Goal: Transaction & Acquisition: Purchase product/service

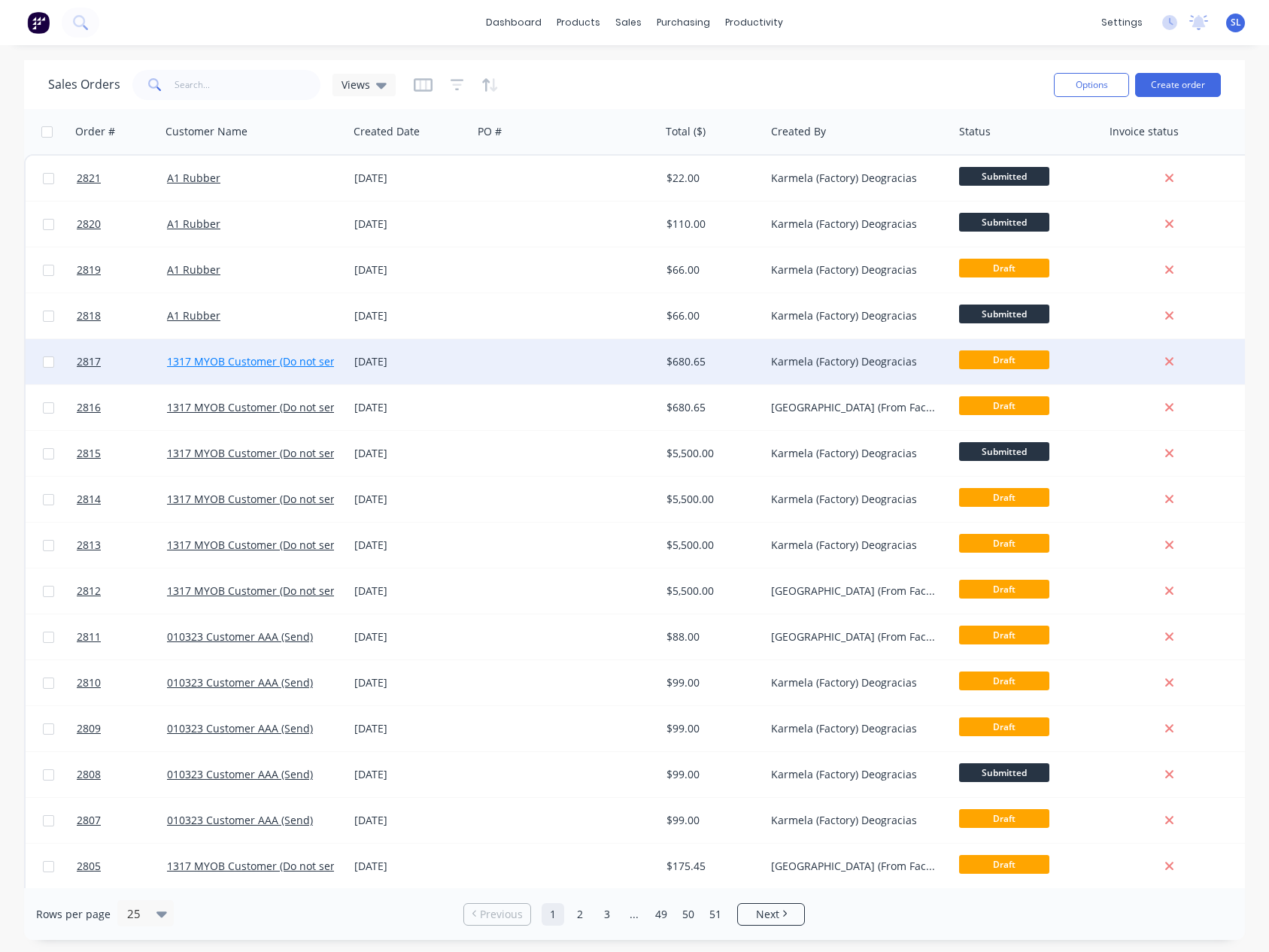
click at [197, 356] on link "1317 MYOB Customer (Do not send)" at bounding box center [257, 361] width 180 height 15
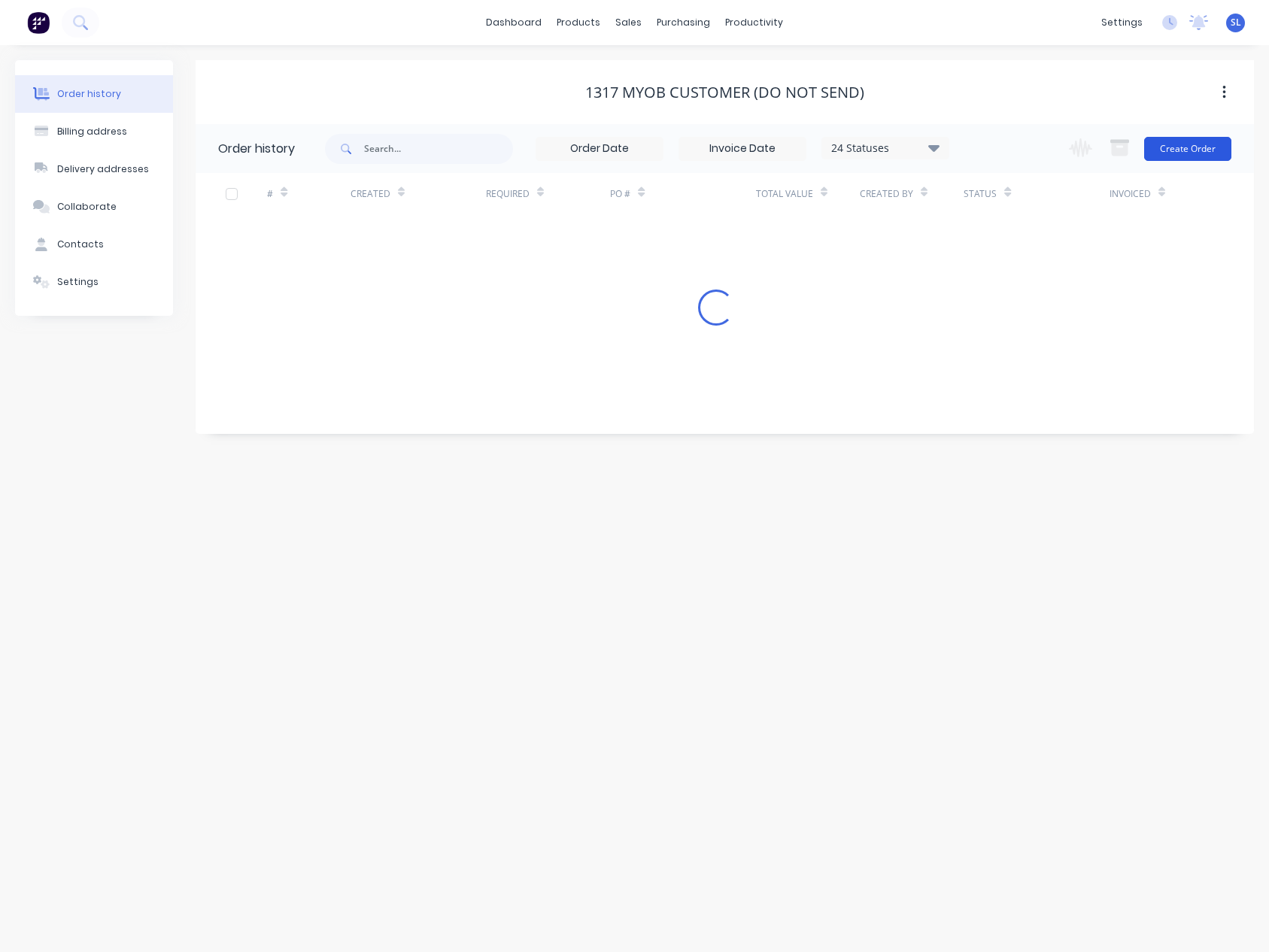
click at [1175, 152] on button "Create Order" at bounding box center [1188, 149] width 88 height 24
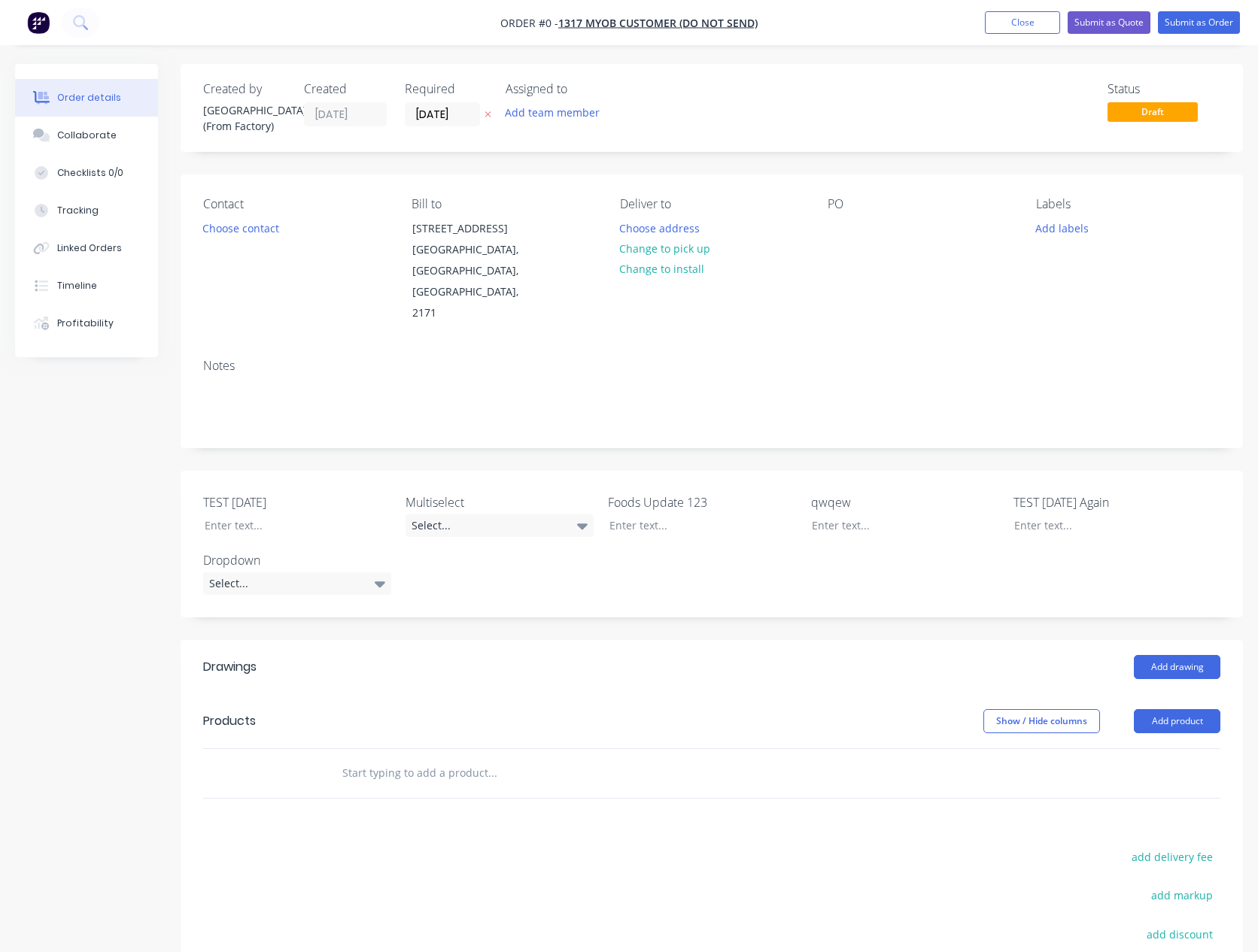
click at [1147, 694] on header "Products Show / Hide columns Add product" at bounding box center [712, 721] width 1062 height 54
click at [1152, 709] on button "Add product" at bounding box center [1177, 721] width 87 height 24
drag, startPoint x: 1150, startPoint y: 690, endPoint x: 1144, endPoint y: 707, distance: 18.0
click at [1144, 748] on div "Product catalogue" at bounding box center [1149, 758] width 116 height 22
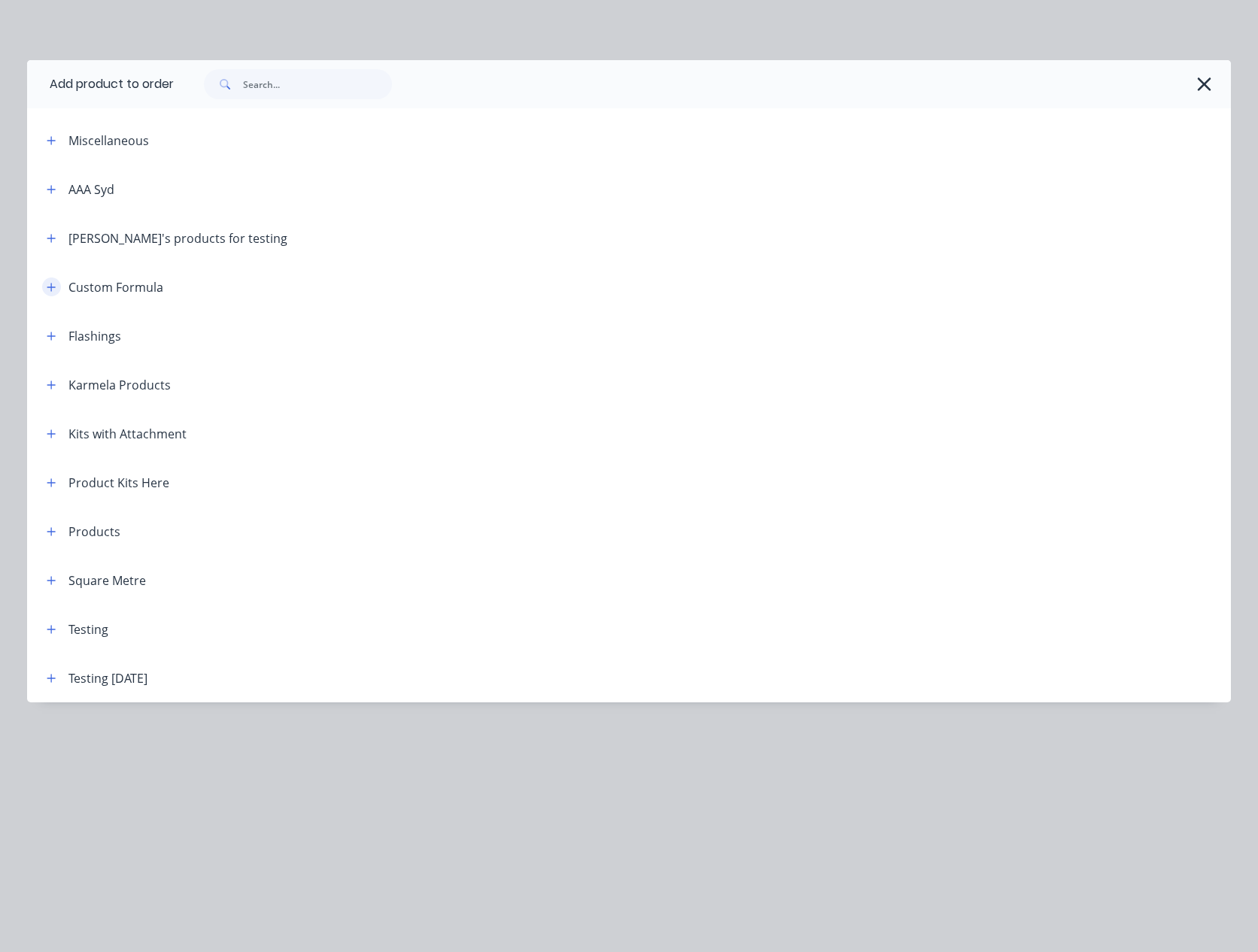
click at [49, 284] on icon "button" at bounding box center [51, 287] width 9 height 11
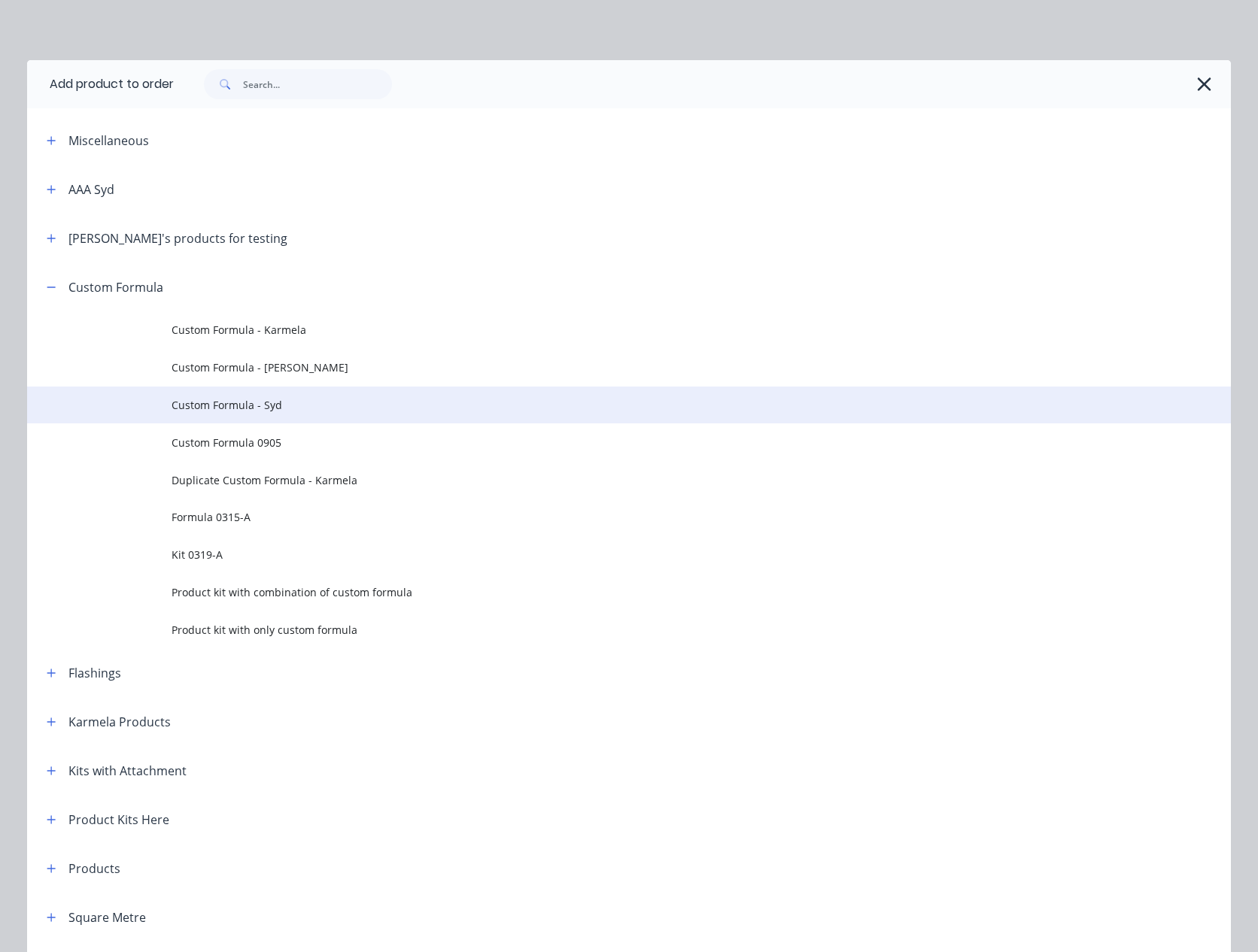
click at [214, 402] on span "Custom Formula - Syd" at bounding box center [595, 404] width 847 height 15
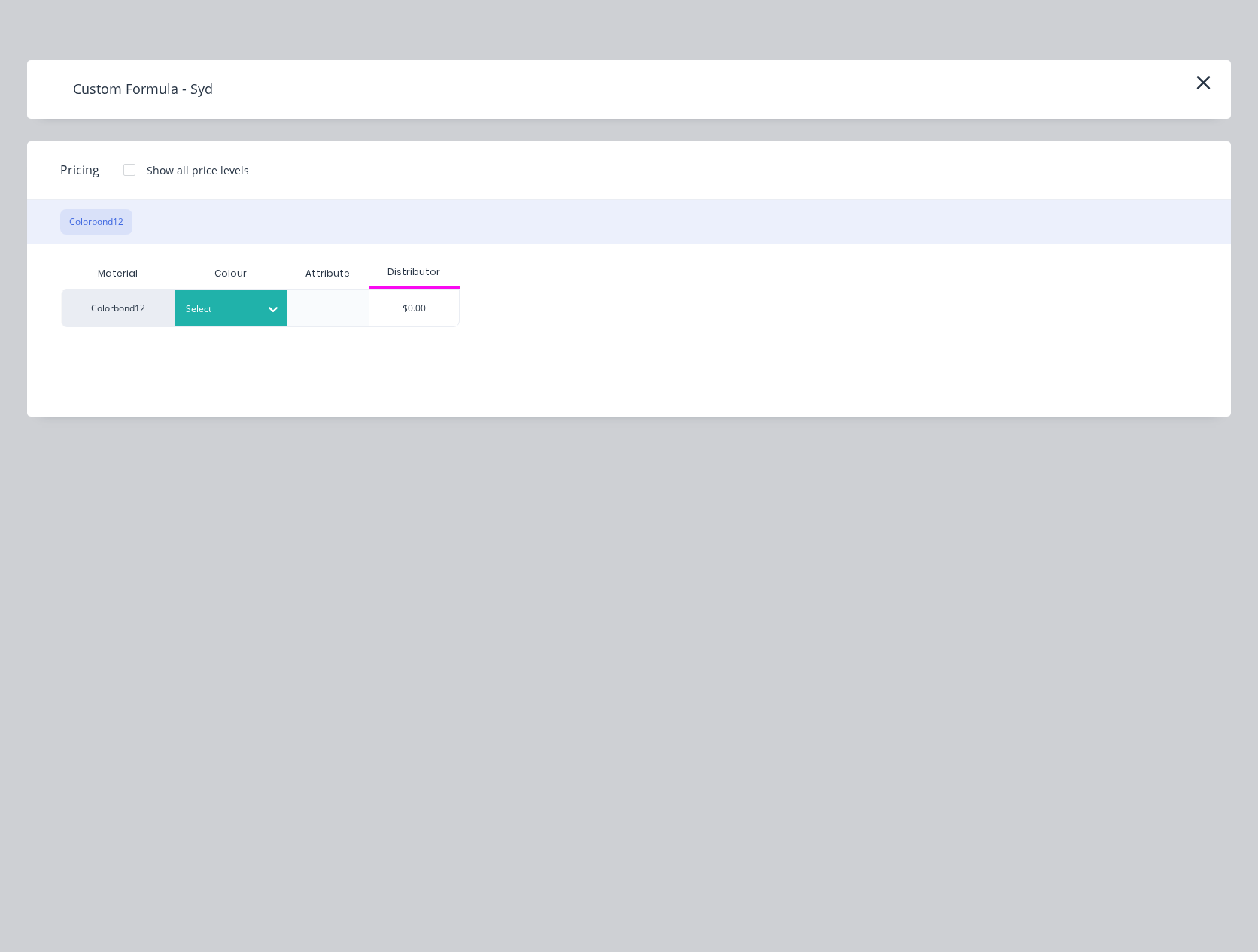
click at [250, 293] on div "Select" at bounding box center [230, 307] width 113 height 36
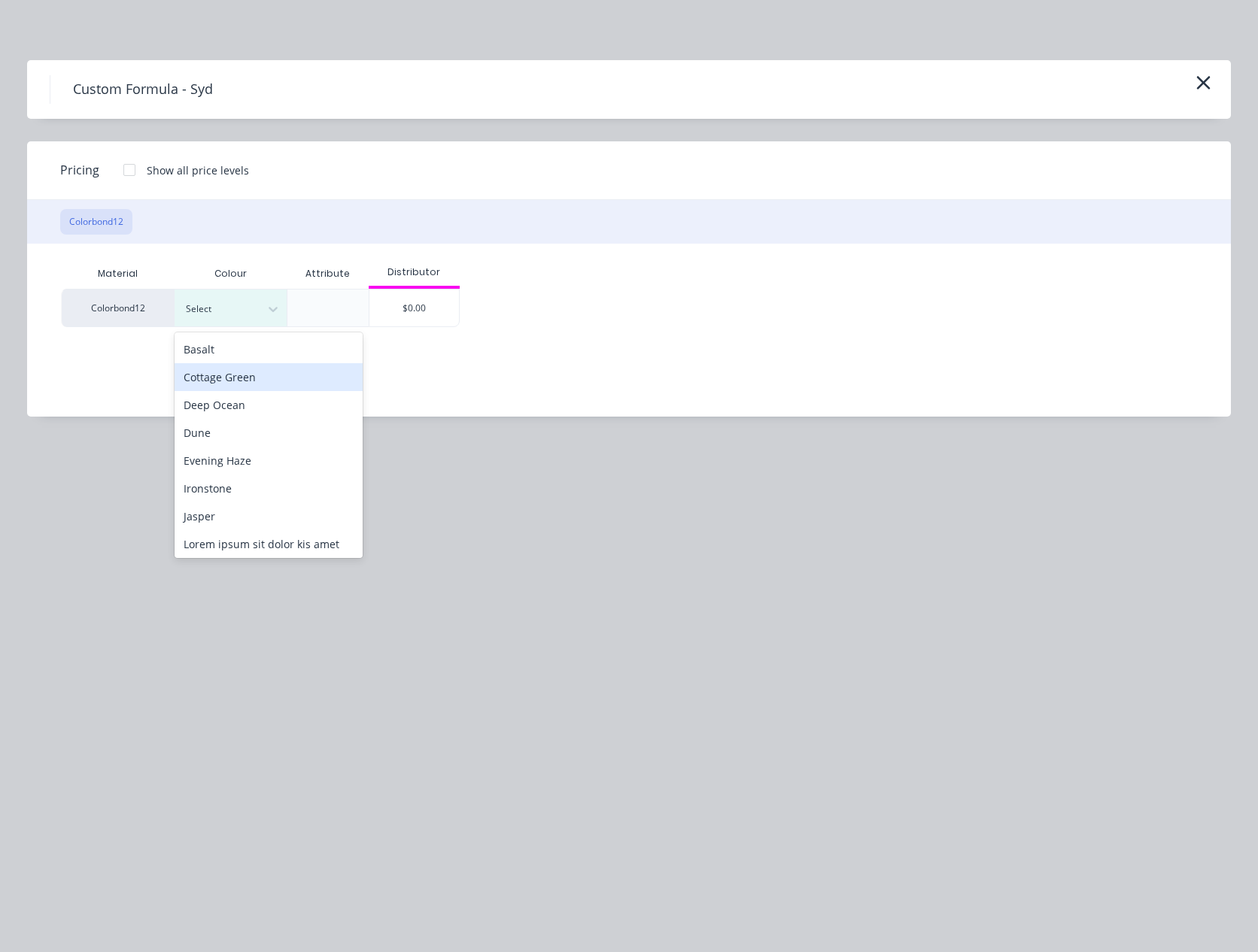
click at [233, 389] on div "Cottage Green" at bounding box center [268, 377] width 188 height 28
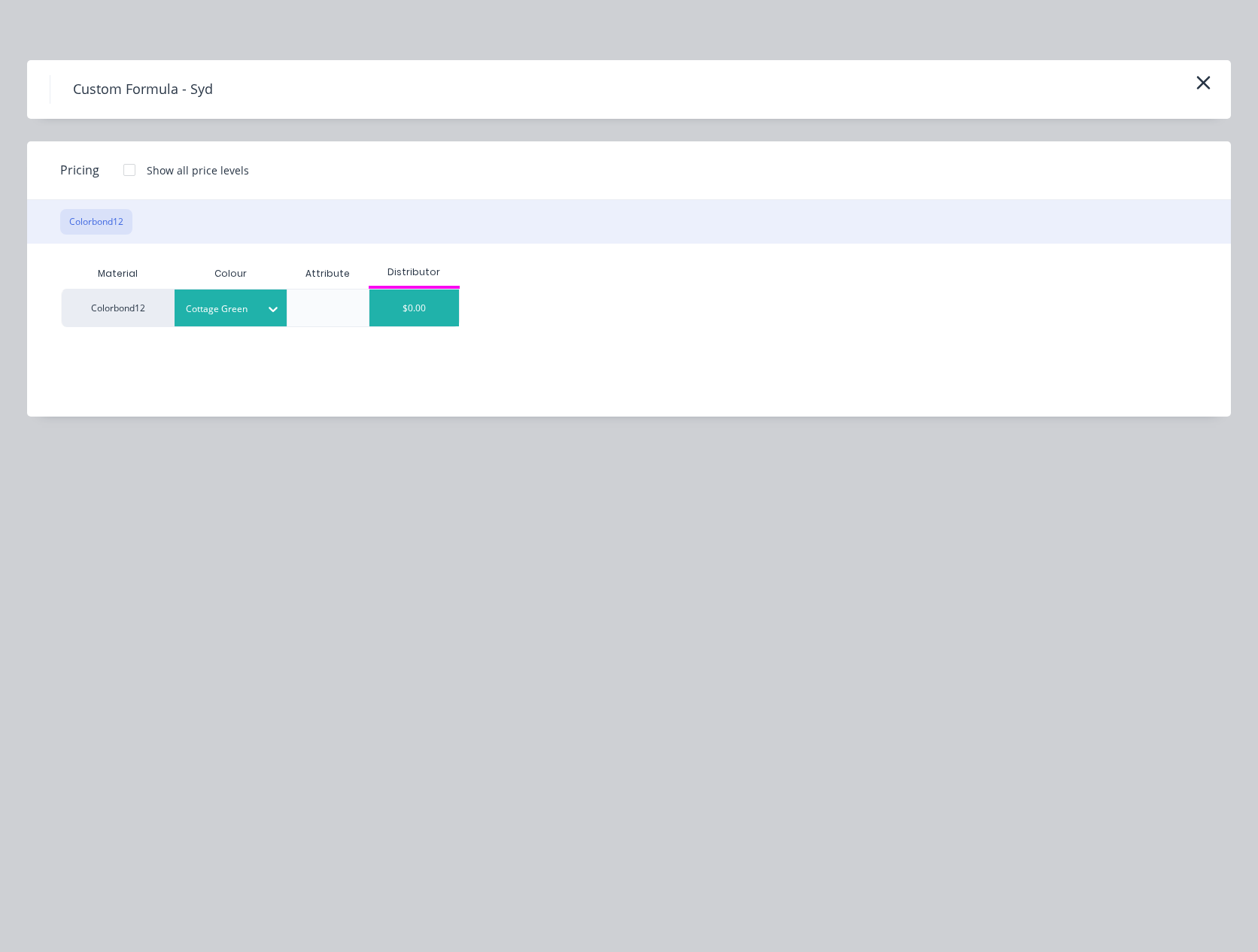
click at [424, 308] on div "$0.00" at bounding box center [414, 307] width 90 height 36
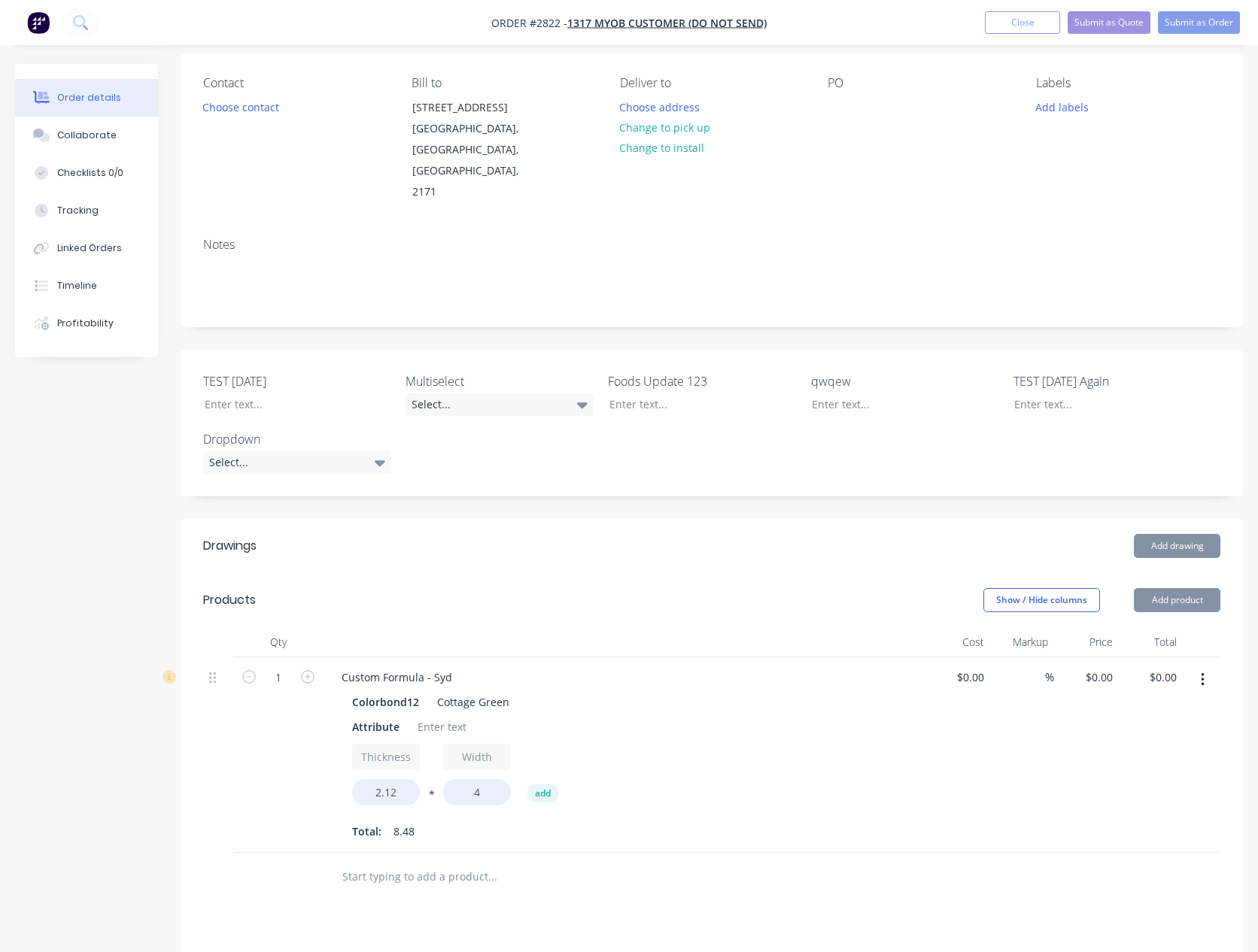
scroll to position [141, 0]
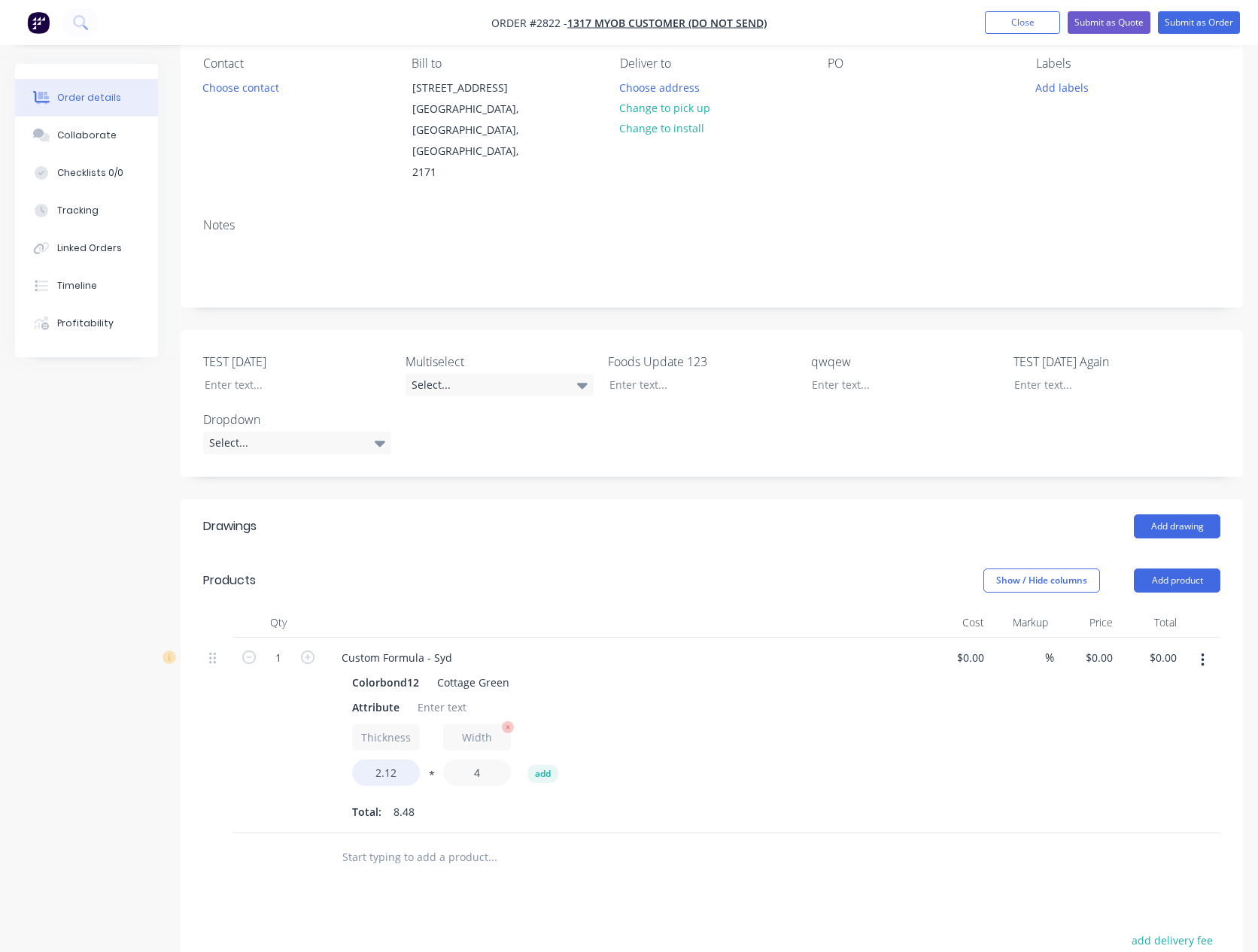
click at [467, 759] on input "4" at bounding box center [477, 772] width 68 height 26
click at [374, 759] on input "2.12" at bounding box center [386, 772] width 68 height 26
click at [489, 759] on input "4" at bounding box center [477, 772] width 68 height 26
click at [393, 724] on input "Thickness" at bounding box center [386, 737] width 68 height 26
click at [460, 724] on input "Width" at bounding box center [477, 737] width 68 height 26
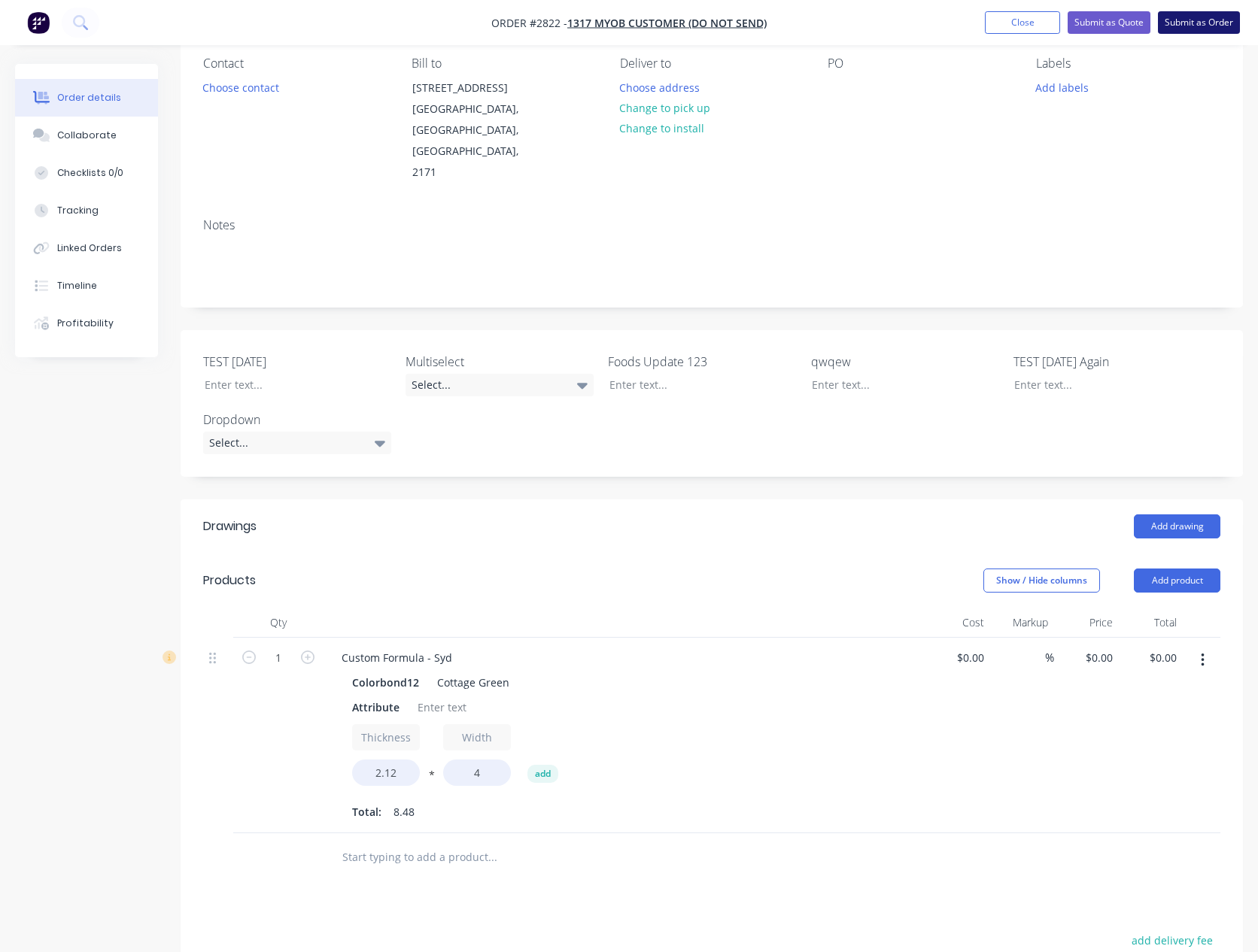
click at [1207, 25] on button "Submit as Order" at bounding box center [1198, 23] width 82 height 23
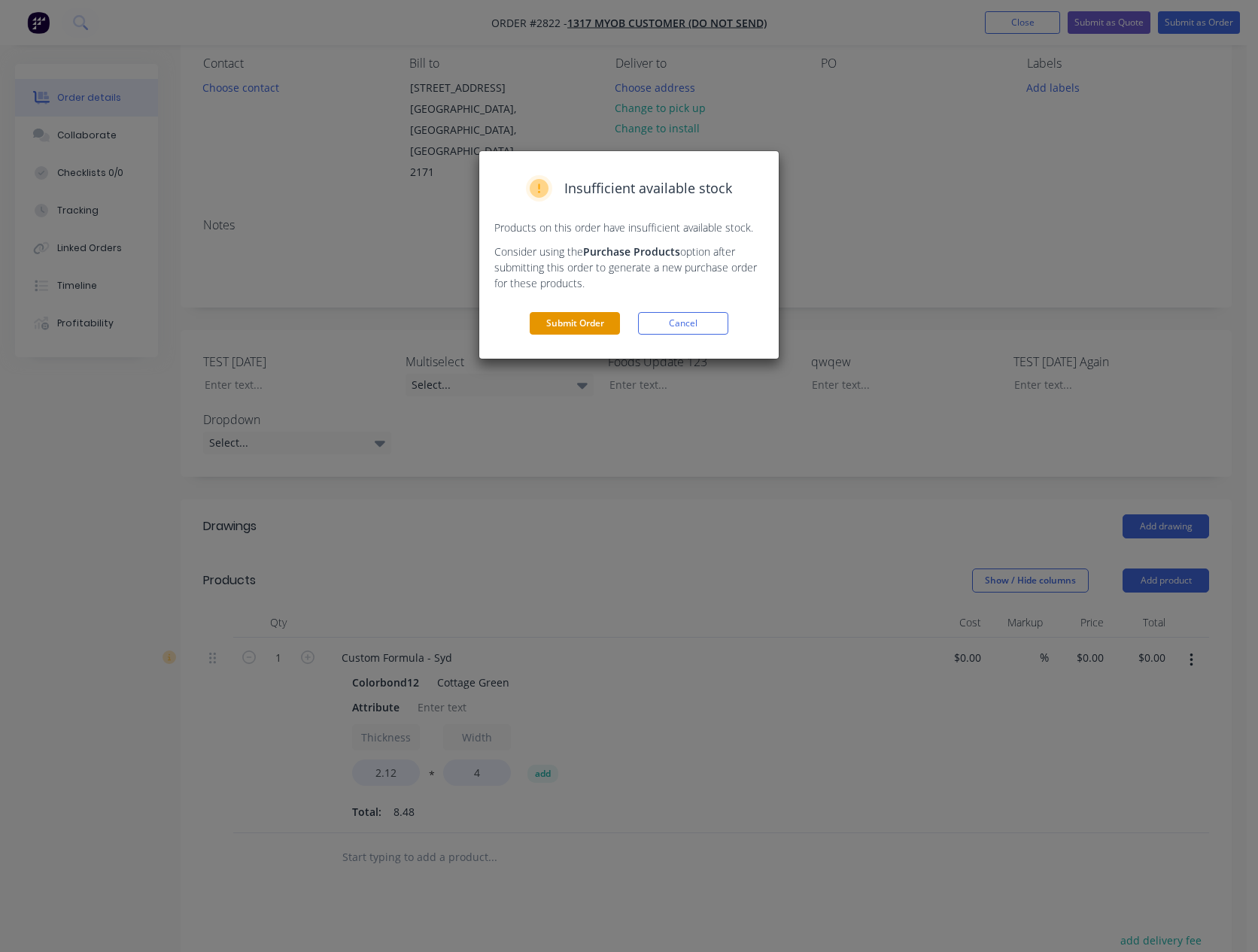
click at [607, 323] on button "Submit Order" at bounding box center [574, 323] width 90 height 23
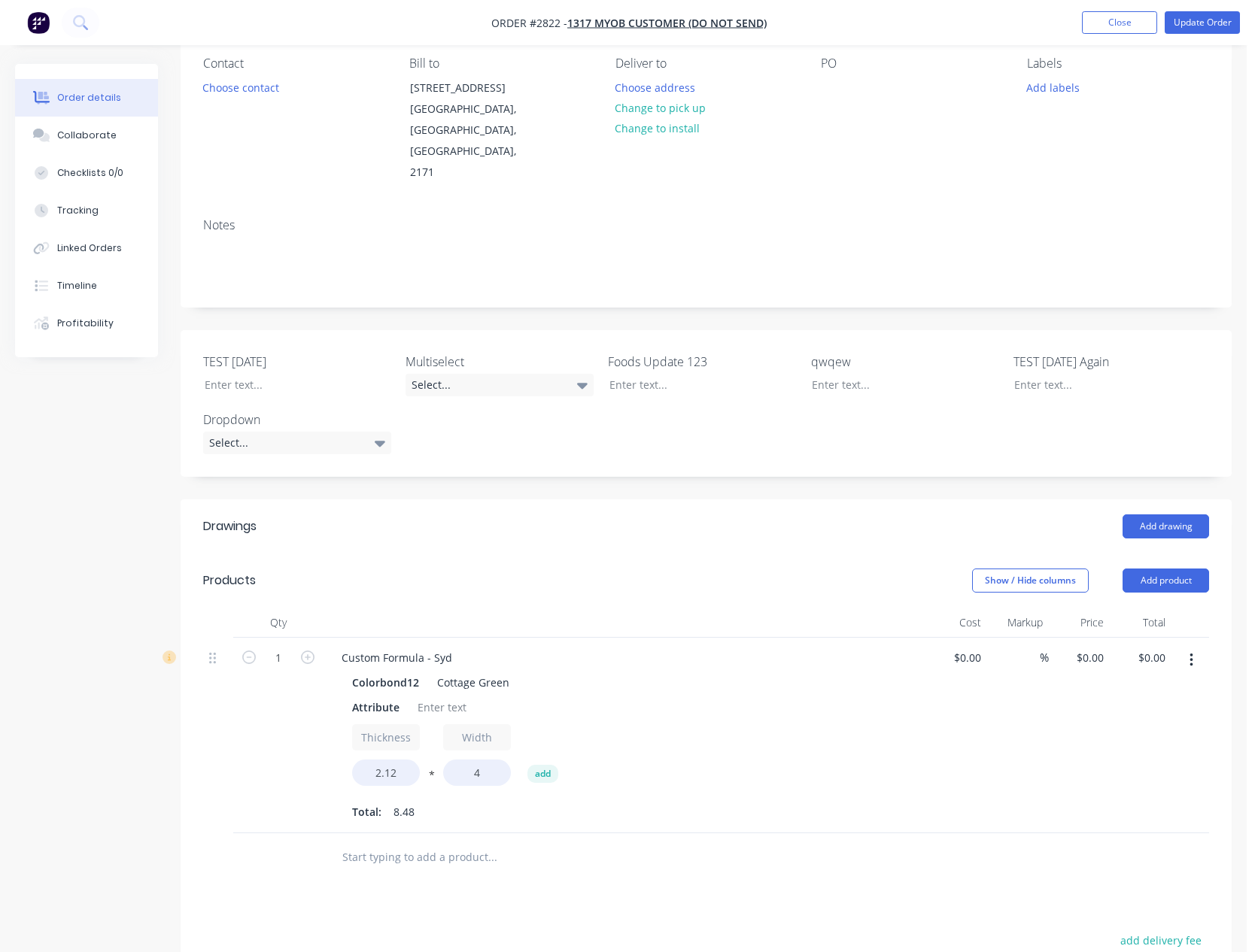
scroll to position [0, 0]
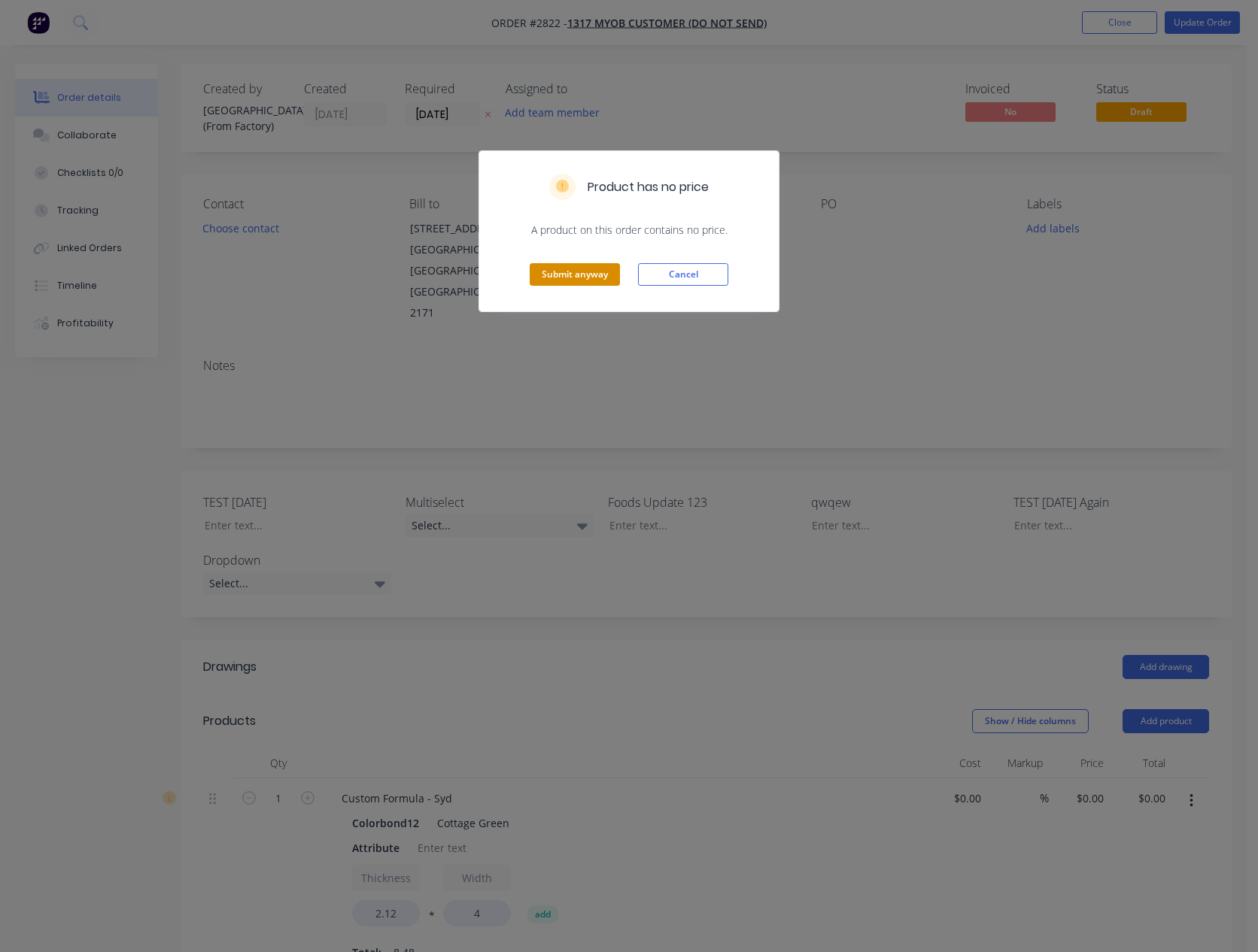
click at [600, 271] on button "Submit anyway" at bounding box center [574, 275] width 90 height 23
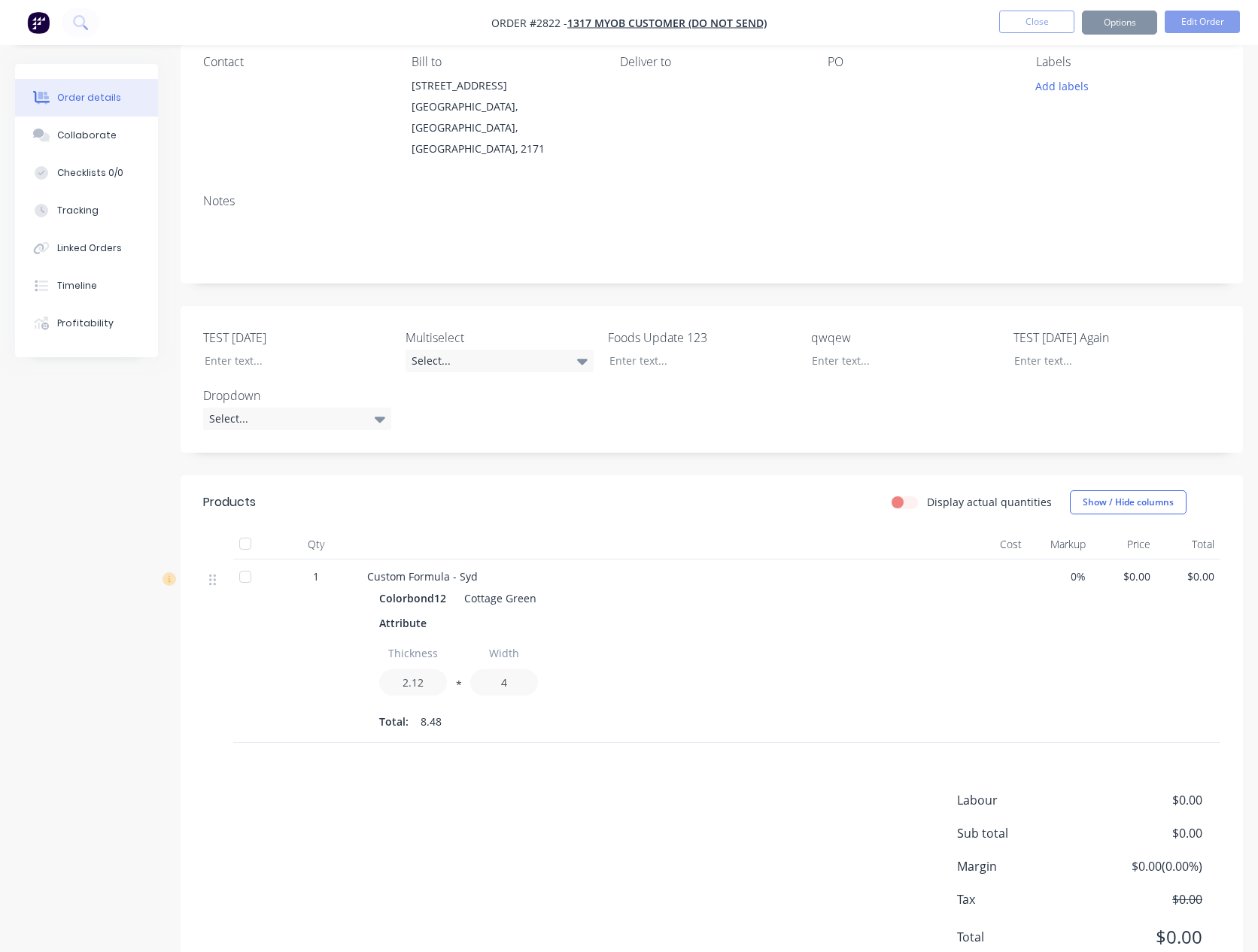
scroll to position [180, 0]
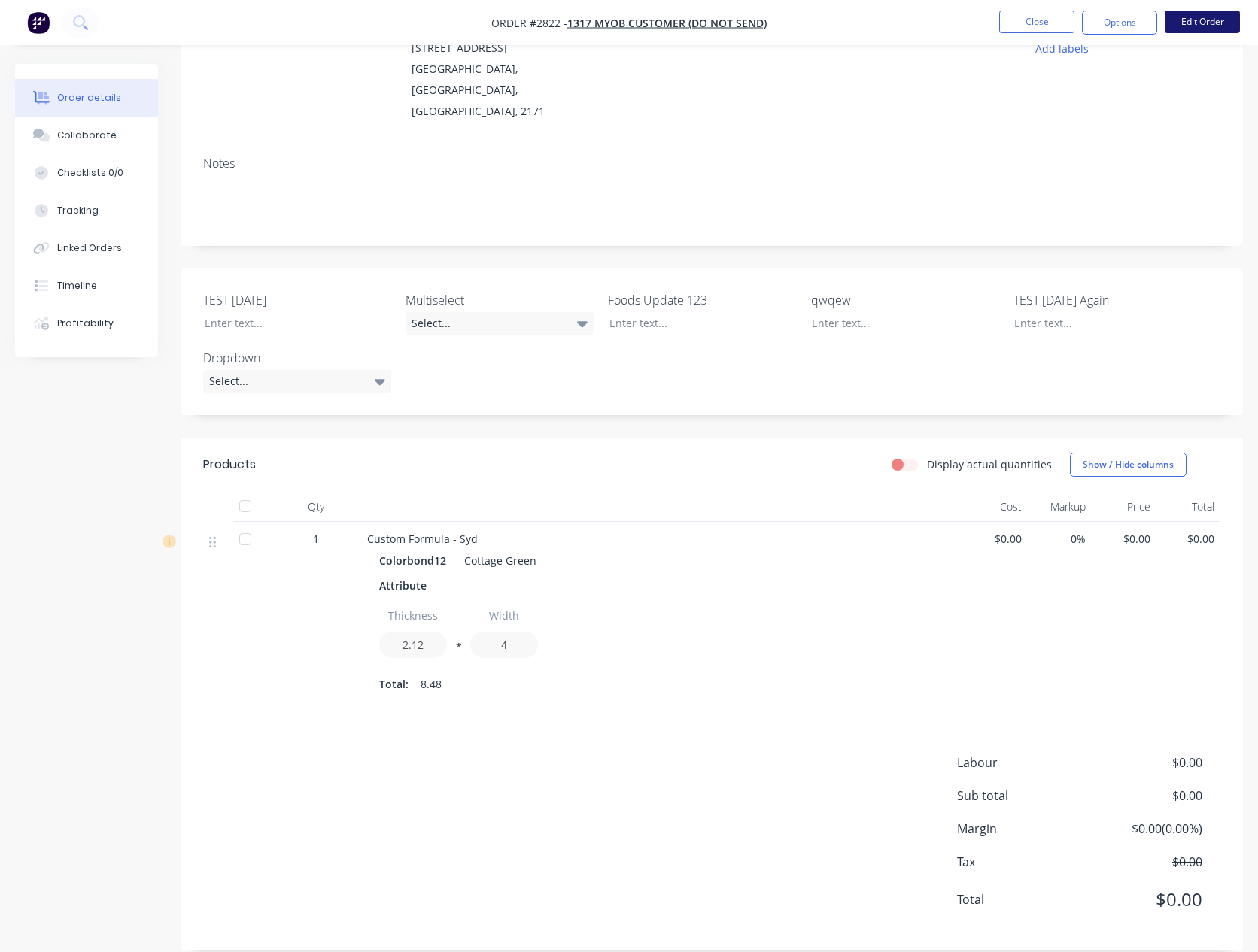
click at [1202, 18] on button "Edit Order" at bounding box center [1202, 22] width 75 height 23
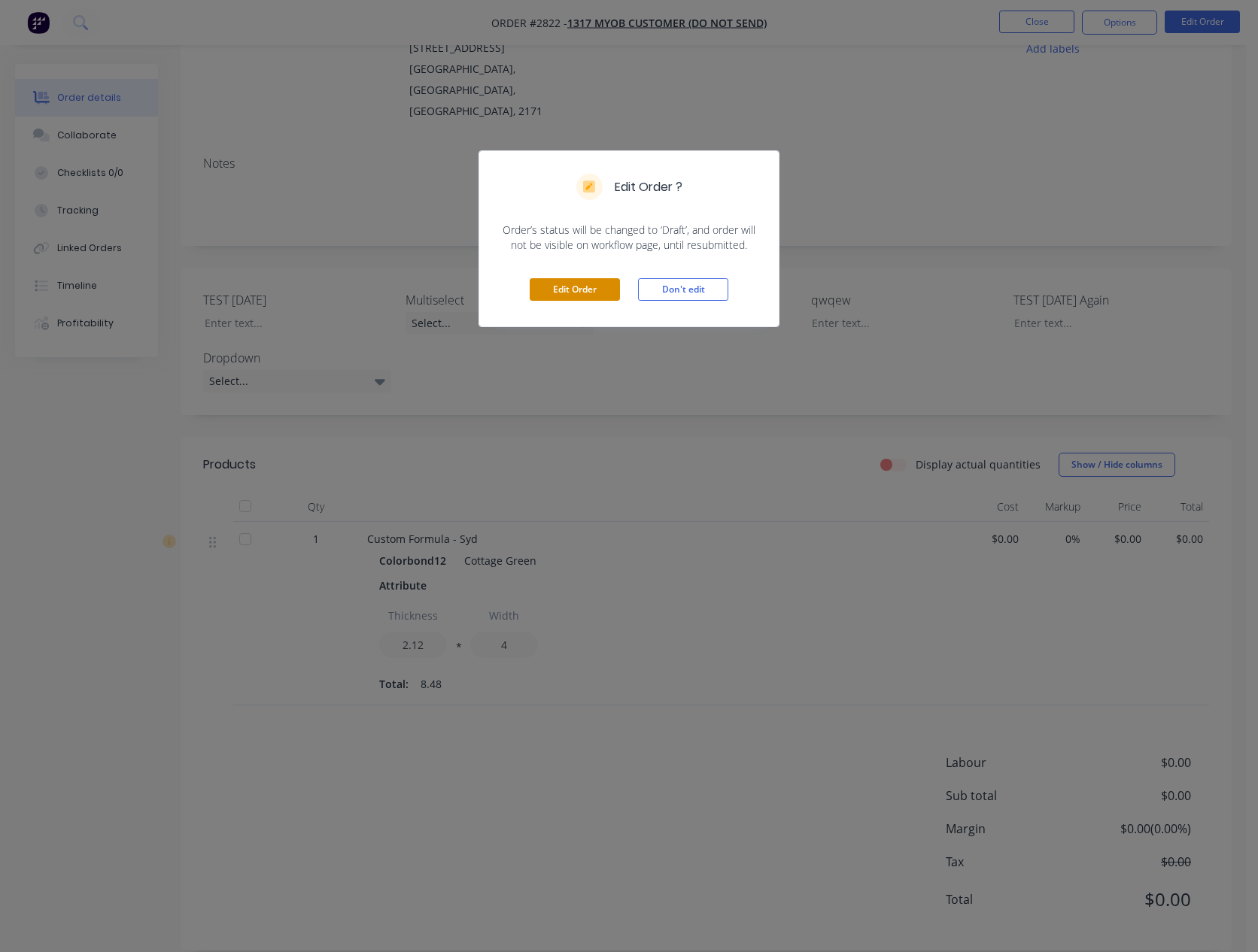
click at [600, 283] on button "Edit Order" at bounding box center [574, 289] width 90 height 23
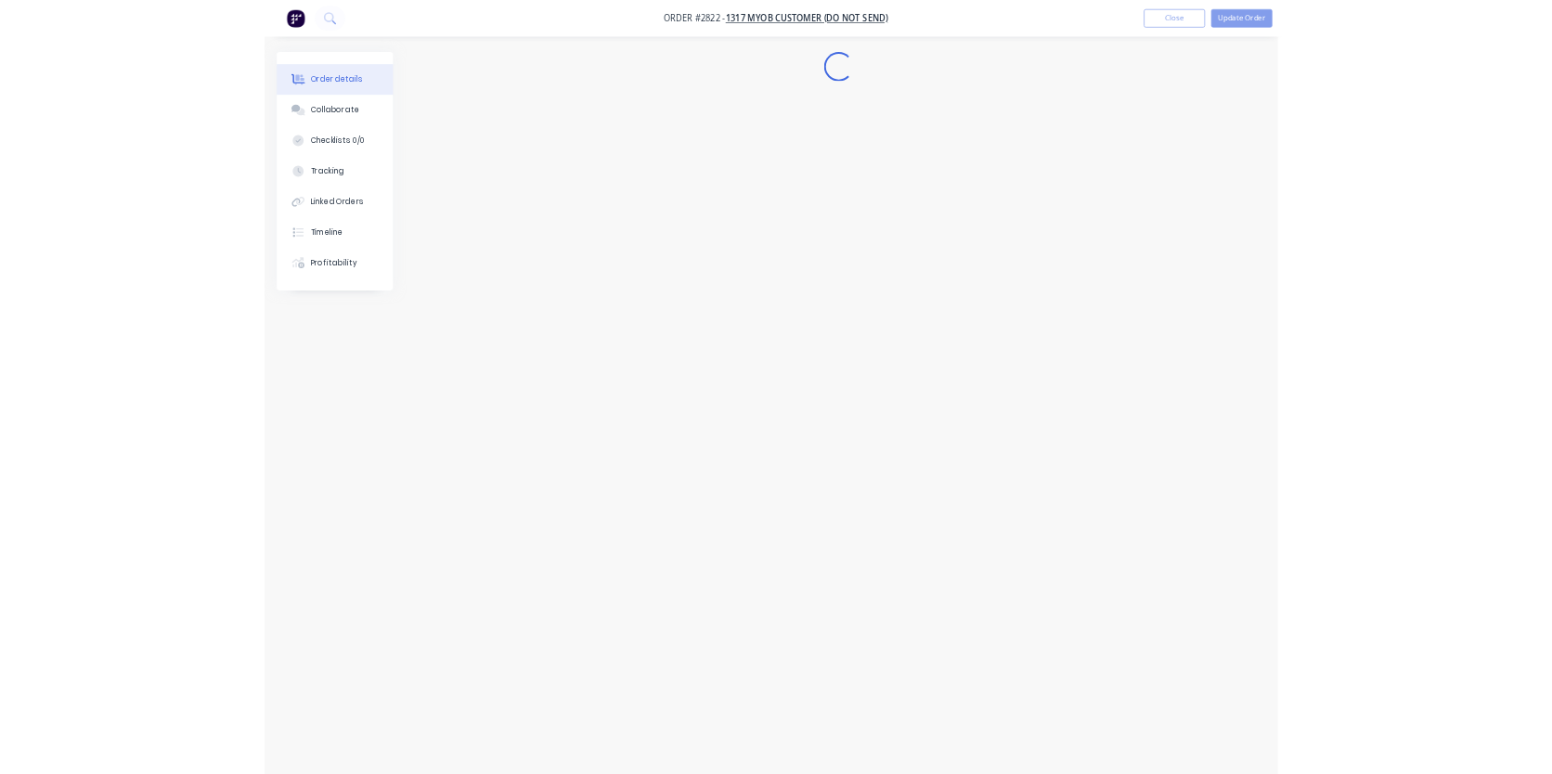
scroll to position [0, 0]
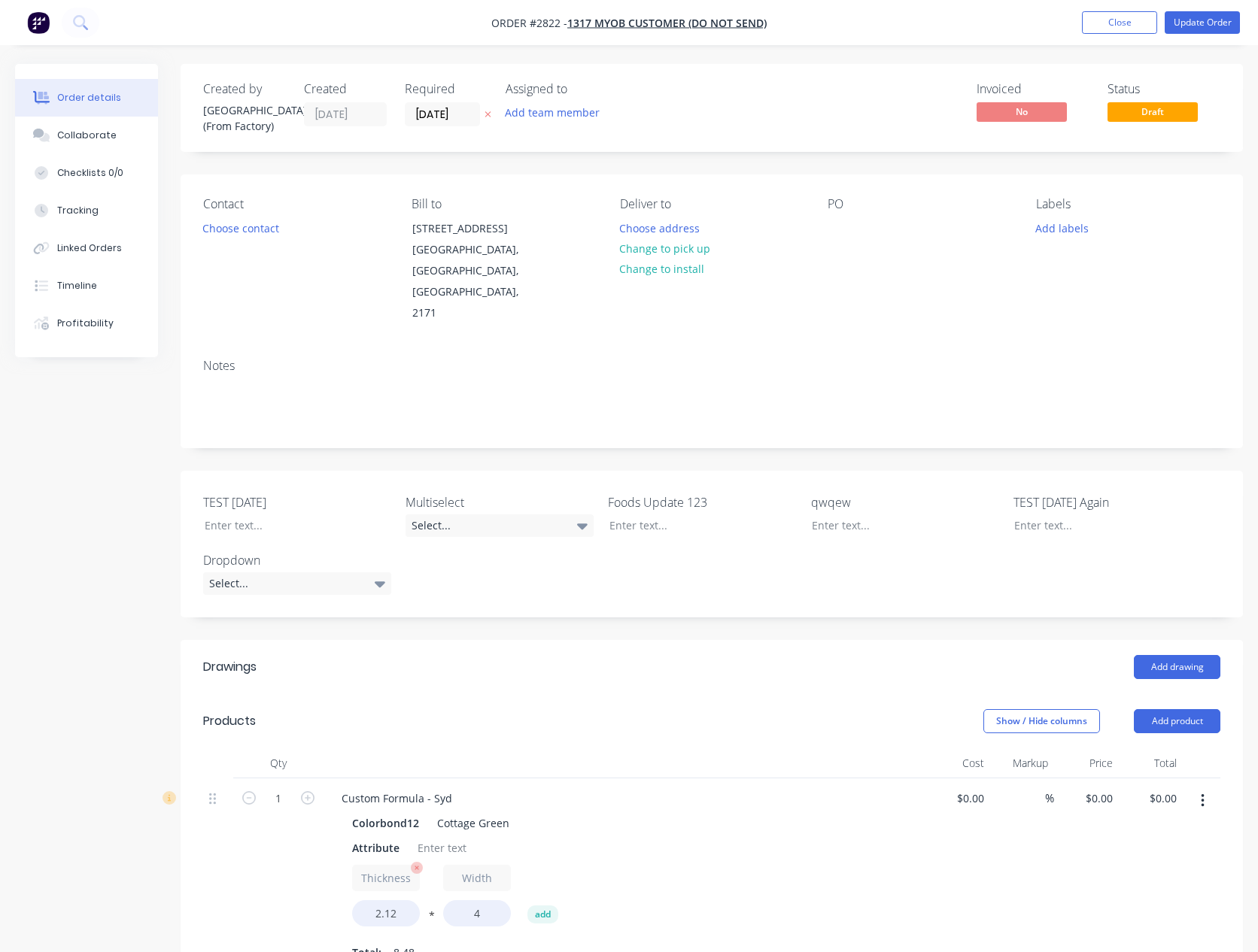
click at [389, 864] on input "Thickness" at bounding box center [386, 877] width 68 height 26
click at [468, 864] on input "Width" at bounding box center [477, 877] width 68 height 26
click at [468, 900] on input "4" at bounding box center [477, 913] width 68 height 26
click at [372, 900] on input "2.12" at bounding box center [386, 913] width 68 height 26
click at [458, 900] on input "4" at bounding box center [477, 913] width 68 height 26
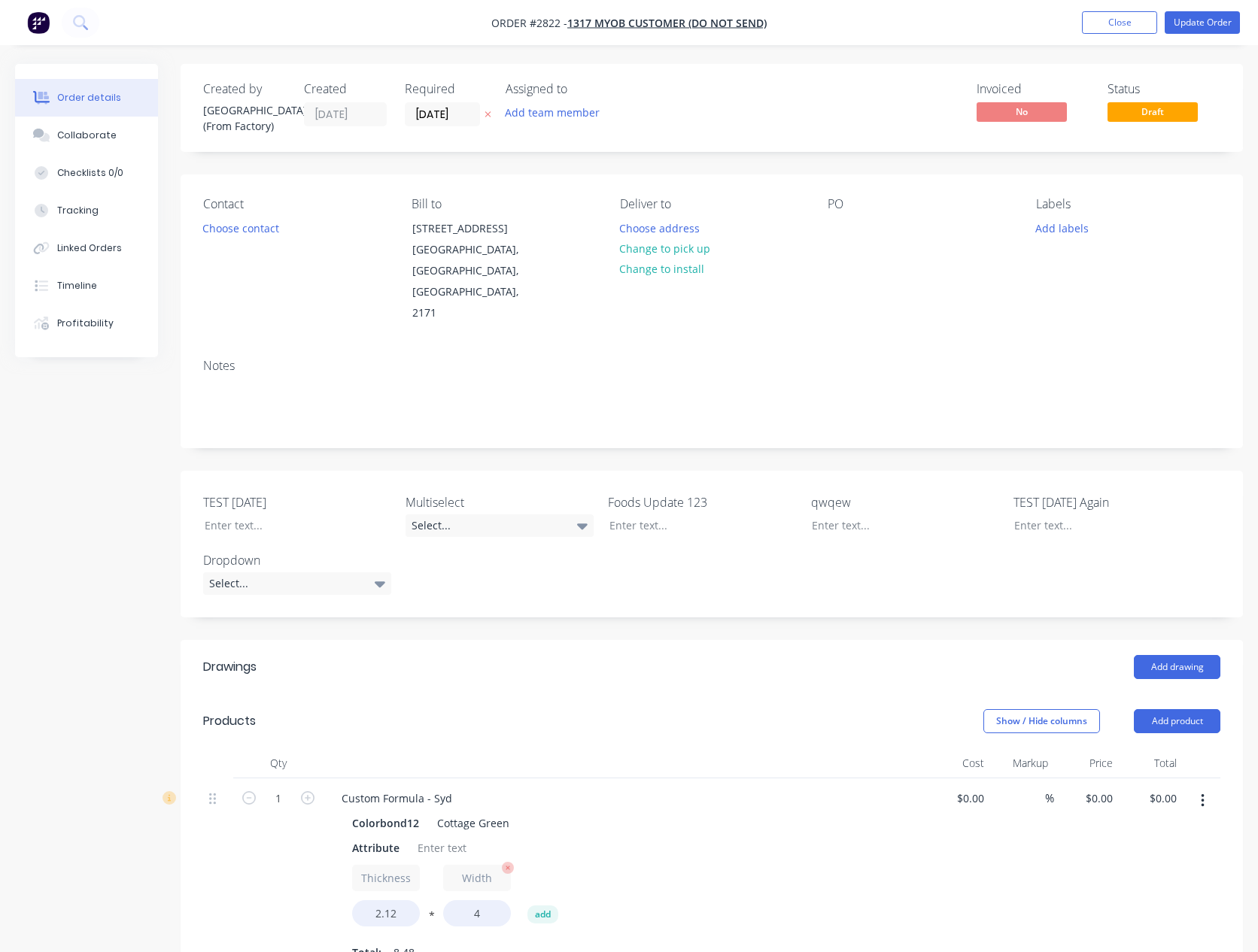
click at [472, 864] on input "Width" at bounding box center [477, 877] width 68 height 26
type input "Waidth"
type input "0"
click at [499, 900] on input "4" at bounding box center [477, 913] width 68 height 26
type input "4"
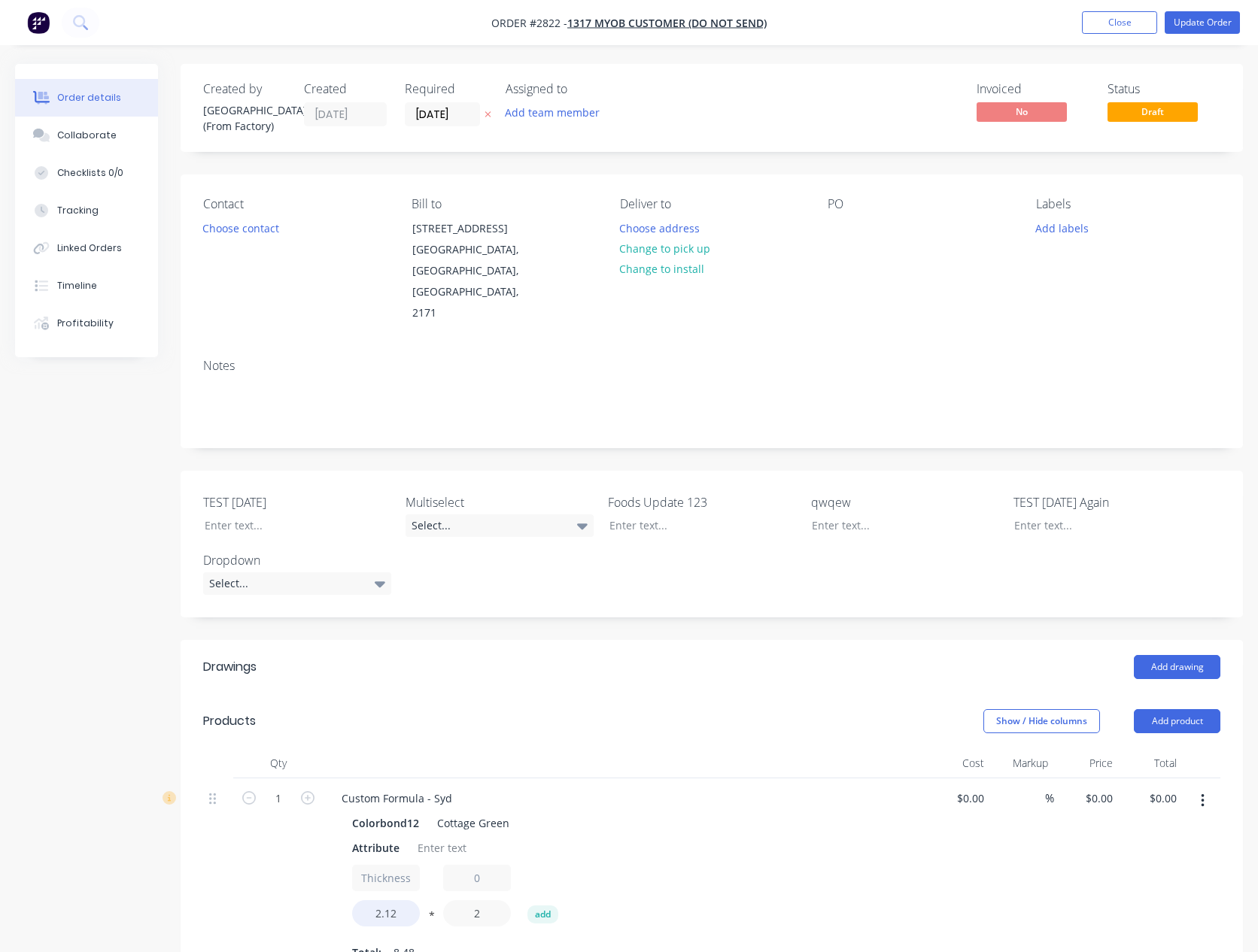
type input "2"
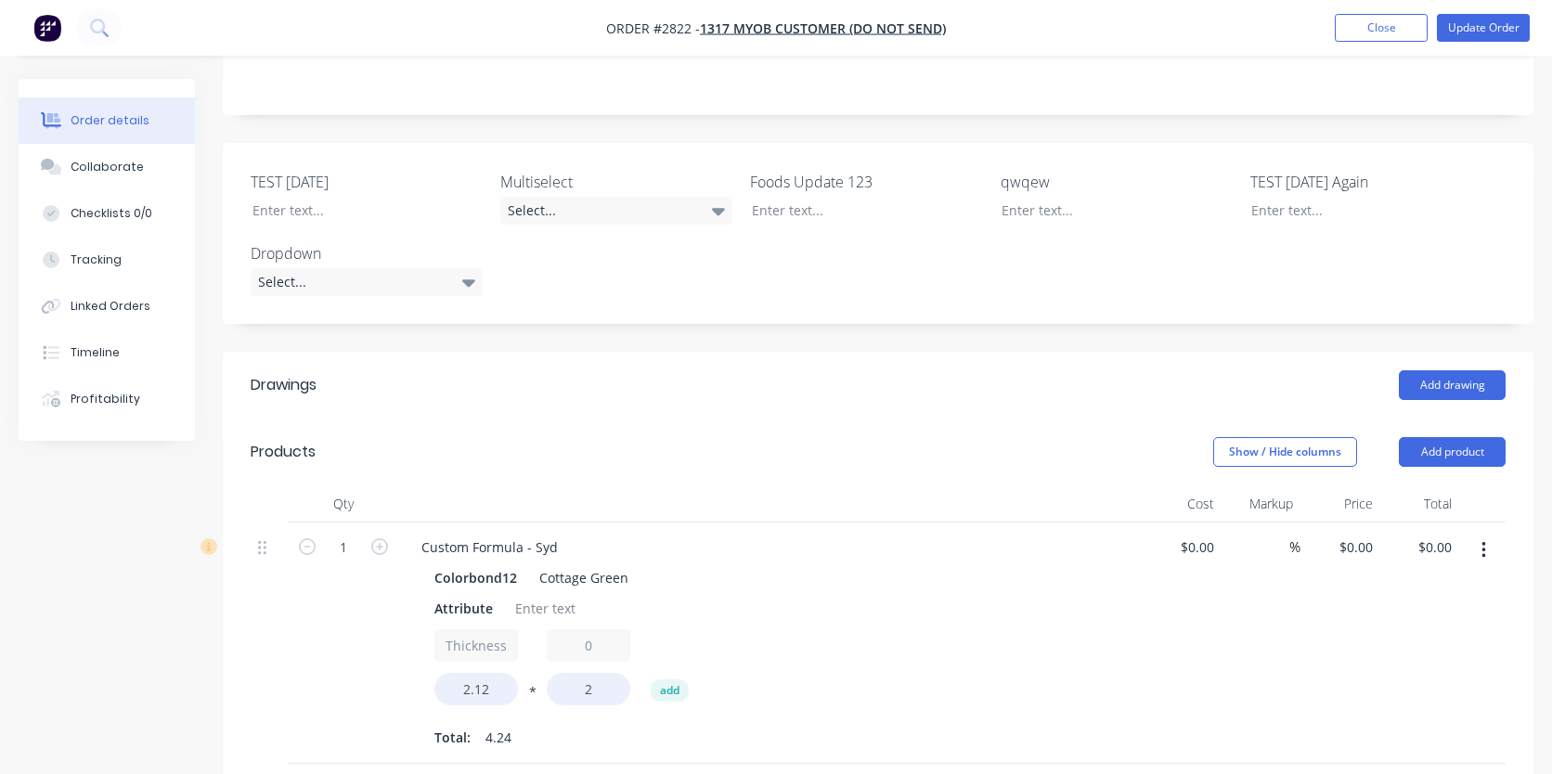
scroll to position [442, 0]
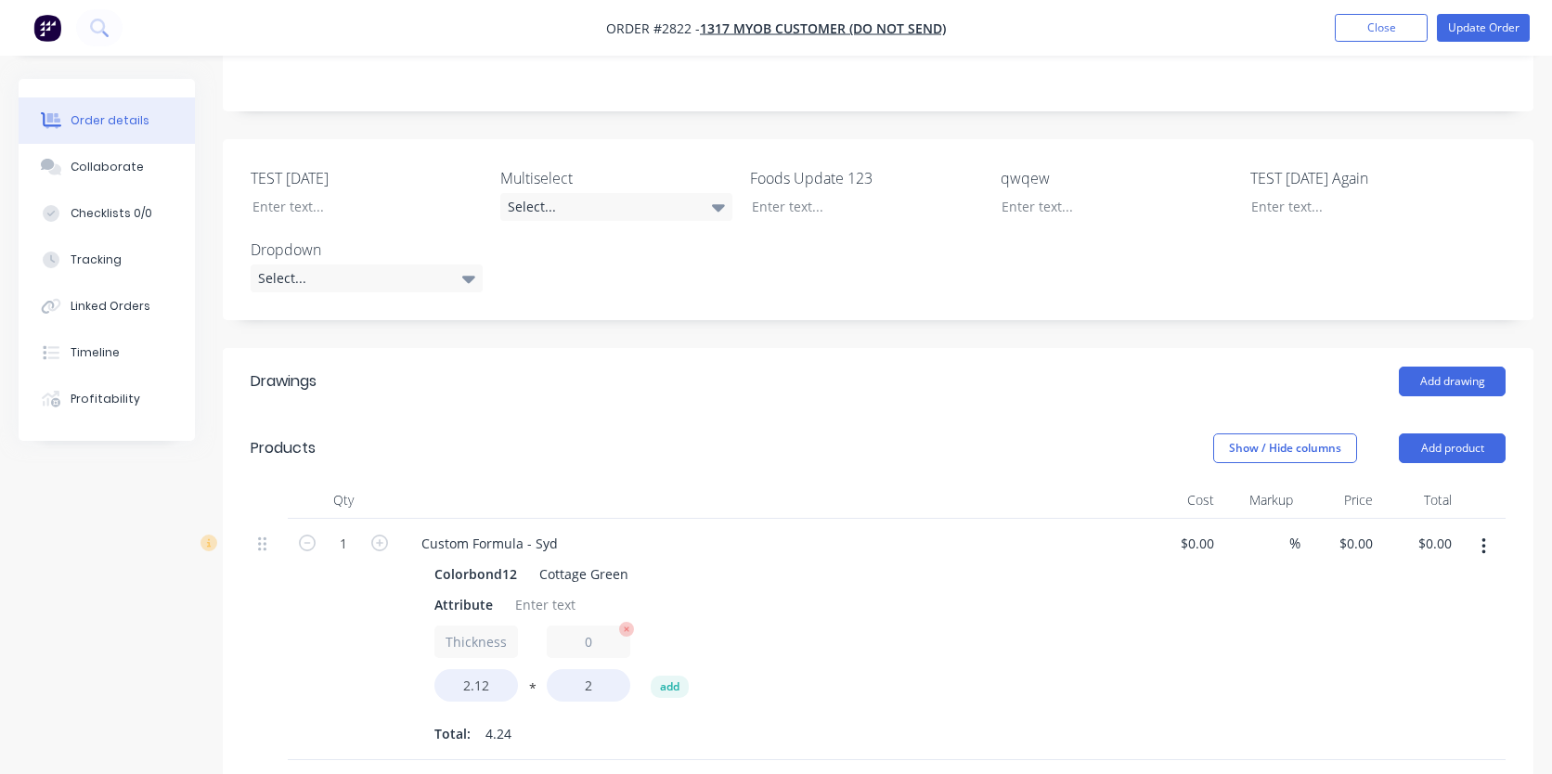
click at [584, 625] on input "0" at bounding box center [589, 641] width 84 height 32
type input "Test"
click at [793, 625] on div "Thickness 2.12 * Test 2 add" at bounding box center [770, 667] width 672 height 84
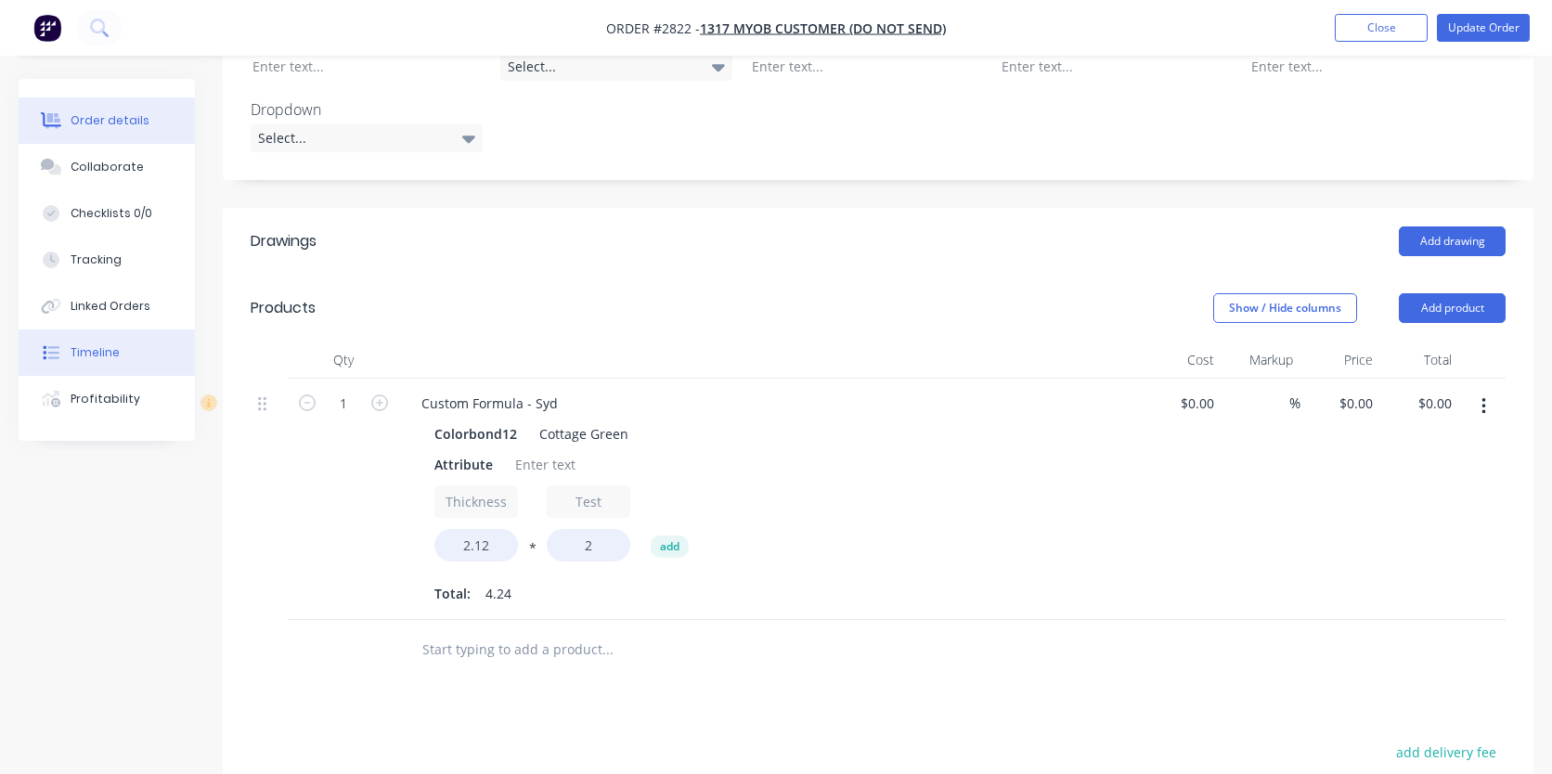
scroll to position [594, 0]
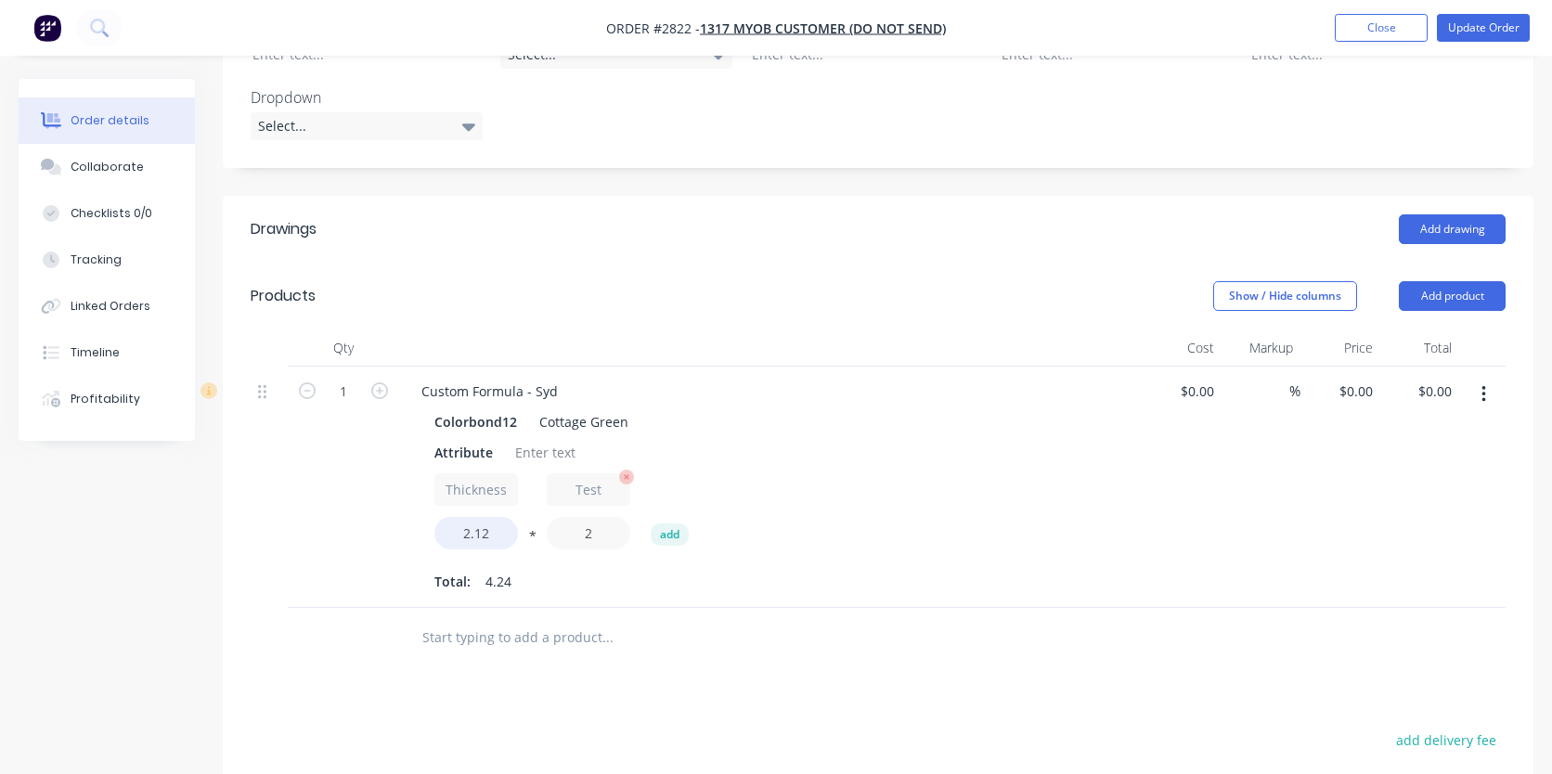
click at [591, 517] on input "2" at bounding box center [589, 533] width 84 height 32
click at [612, 517] on input ".2" at bounding box center [589, 533] width 84 height 32
click at [605, 517] on input ".2" at bounding box center [589, 533] width 84 height 32
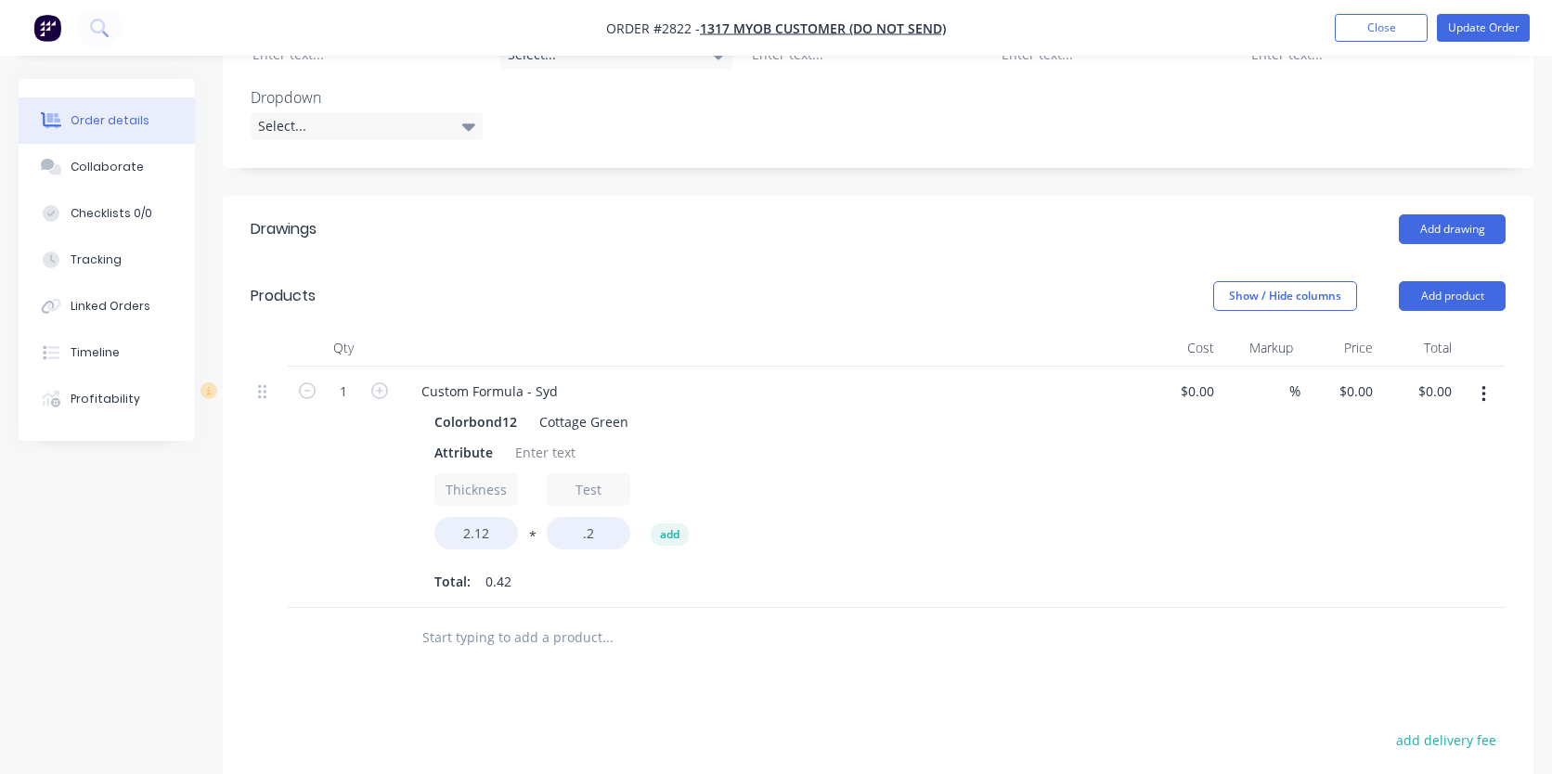
click at [667, 653] on div "Drawings Add drawing Products Show / Hide columns Add product Qty Cost Markup P…" at bounding box center [878, 655] width 1310 height 918
click at [611, 517] on input ".2" at bounding box center [589, 533] width 84 height 32
click at [581, 517] on input ".5" at bounding box center [589, 533] width 84 height 32
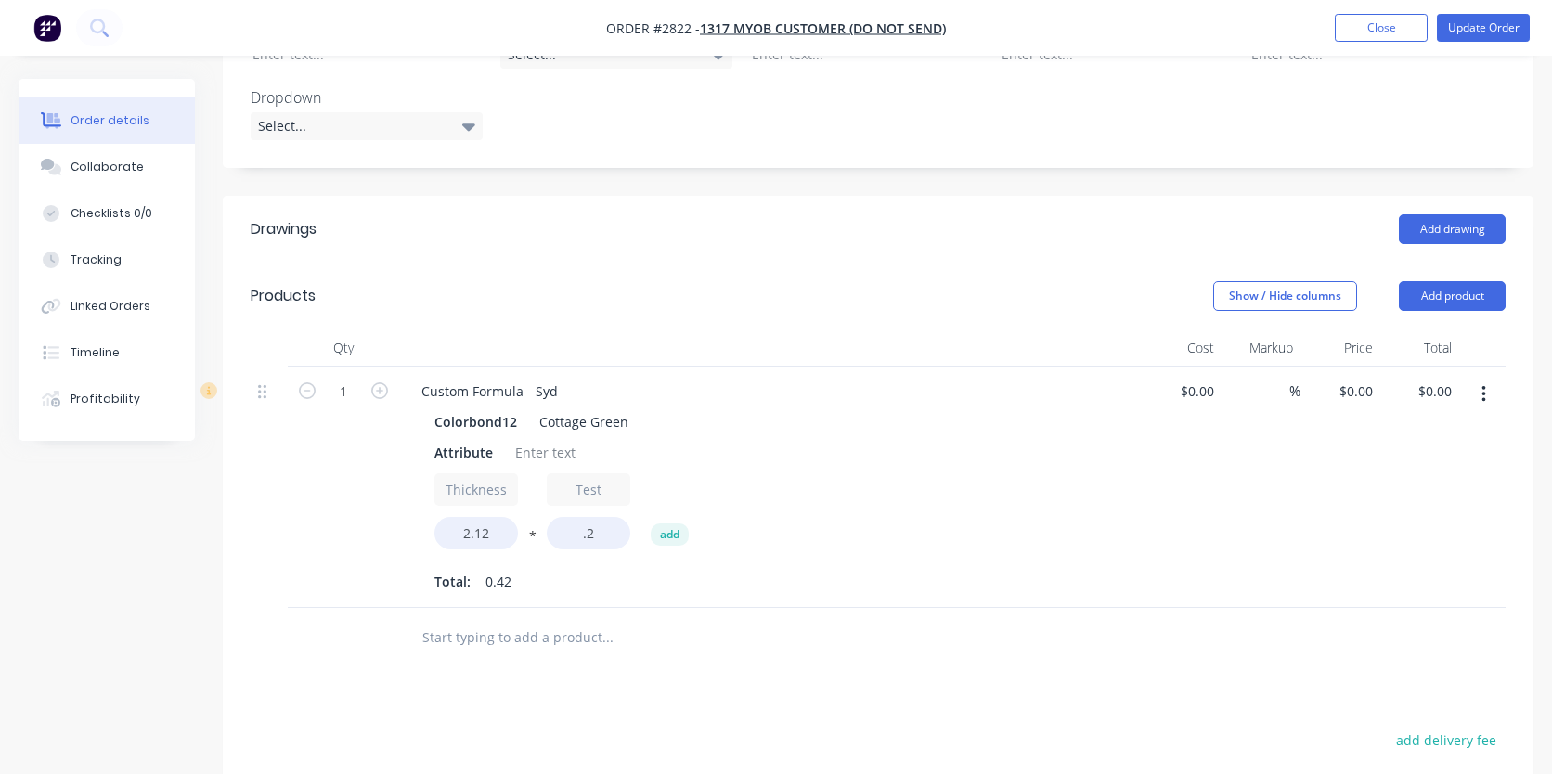
click at [539, 533] on button "*" at bounding box center [532, 540] width 19 height 14
click at [528, 533] on button "/" at bounding box center [532, 540] width 19 height 14
drag, startPoint x: 530, startPoint y: 484, endPoint x: 531, endPoint y: 494, distance: 9.3
click at [530, 533] on button "+" at bounding box center [532, 540] width 19 height 14
click at [575, 517] on input ".2" at bounding box center [589, 533] width 84 height 32
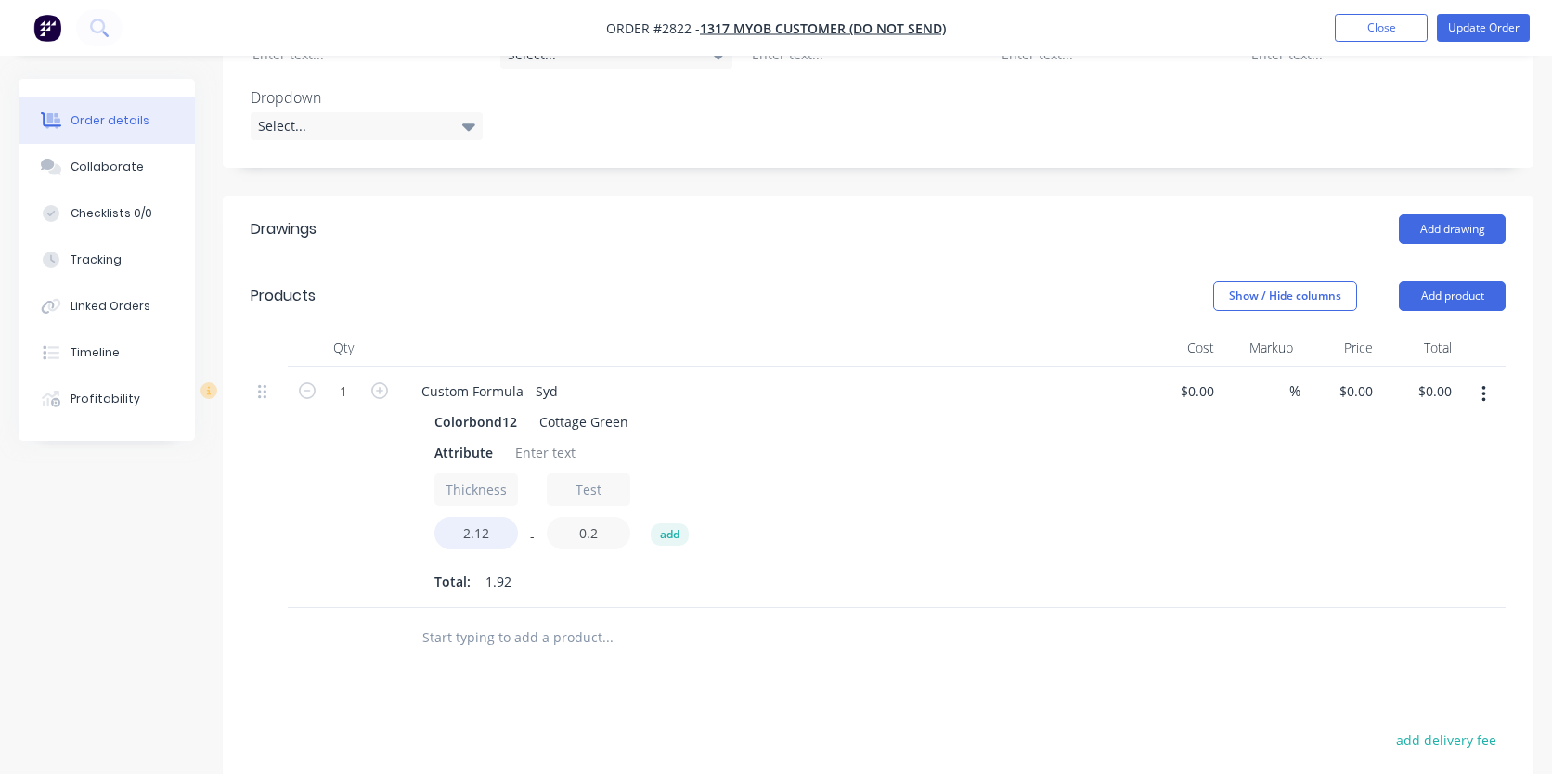
type input "0.2"
click at [533, 533] on button "-" at bounding box center [532, 540] width 19 height 14
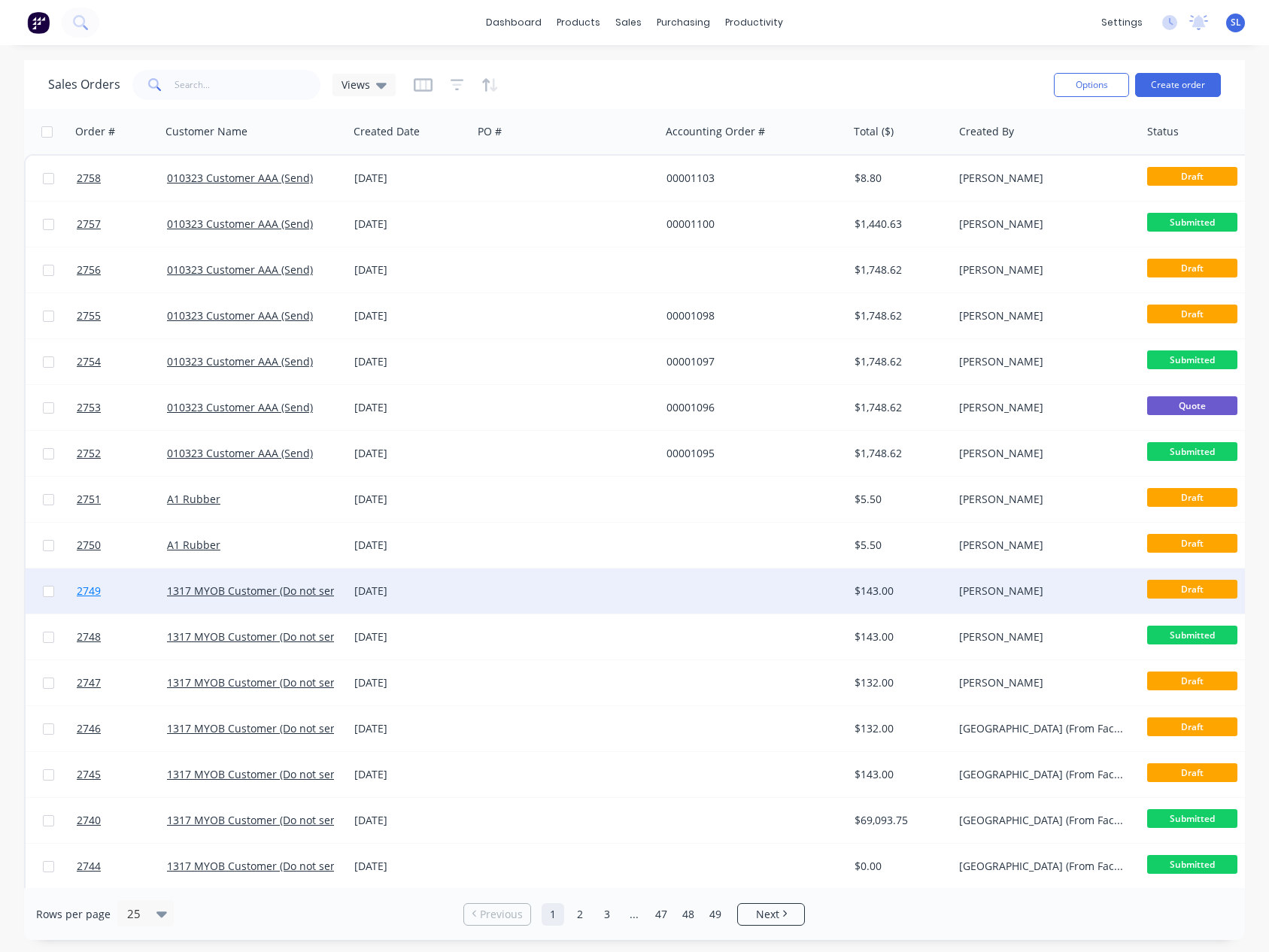
click at [103, 585] on link "2749" at bounding box center [122, 591] width 90 height 45
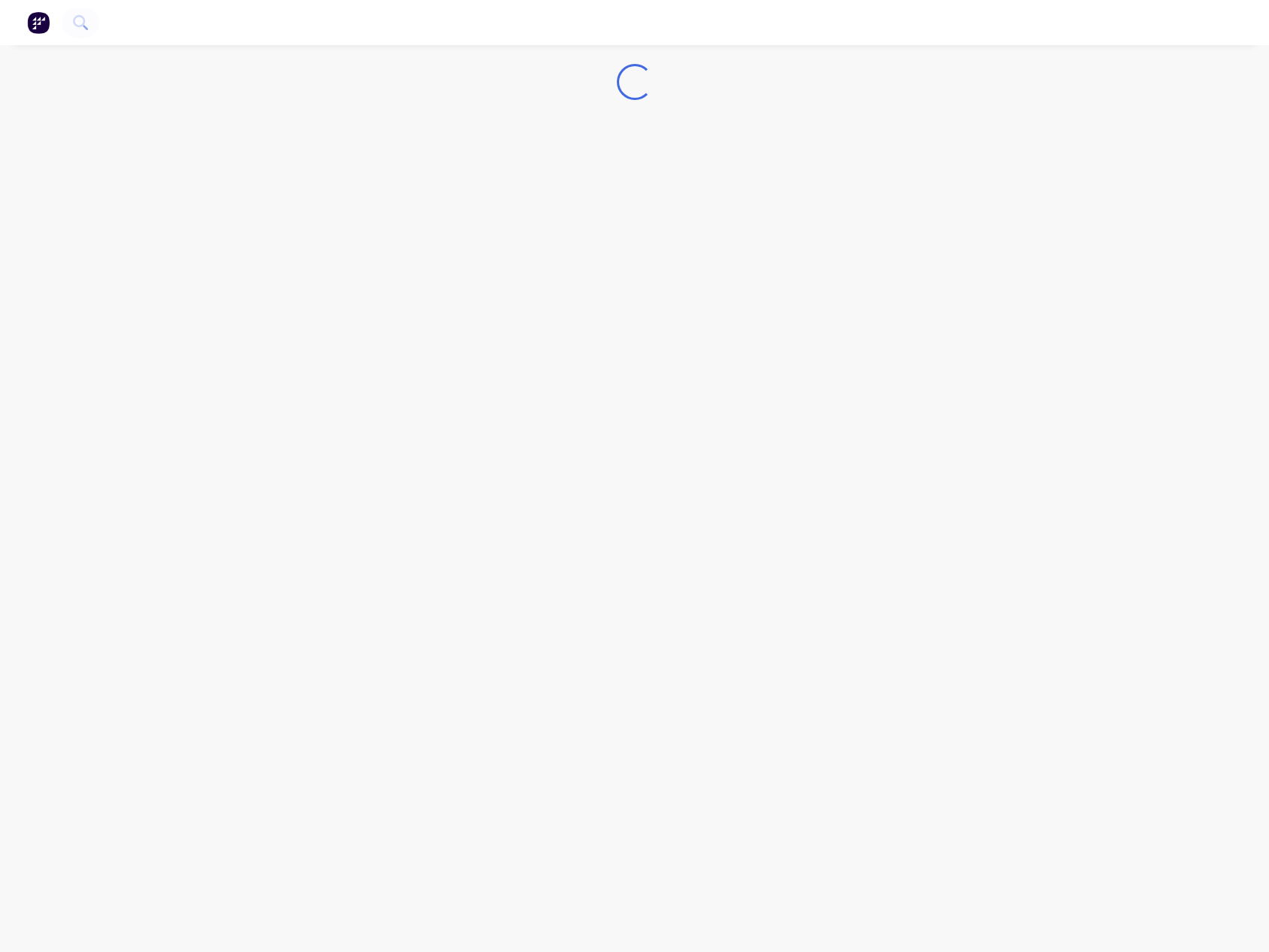
click at [865, 42] on nav at bounding box center [634, 23] width 1269 height 45
click at [670, 209] on div "Loading..." at bounding box center [634, 476] width 1269 height 952
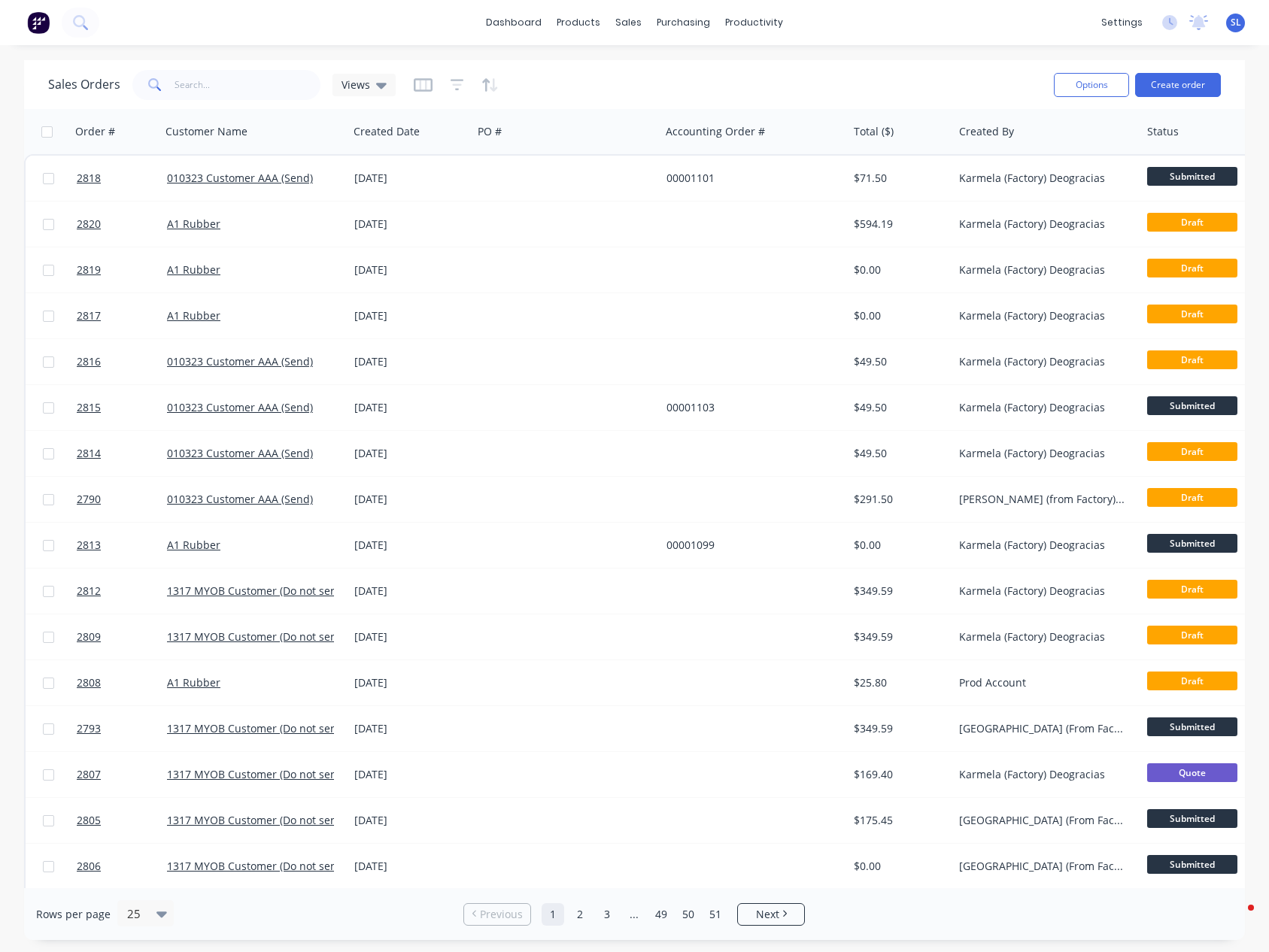
click at [666, 65] on div "Sales Orders Views Options Create order" at bounding box center [634, 84] width 1220 height 49
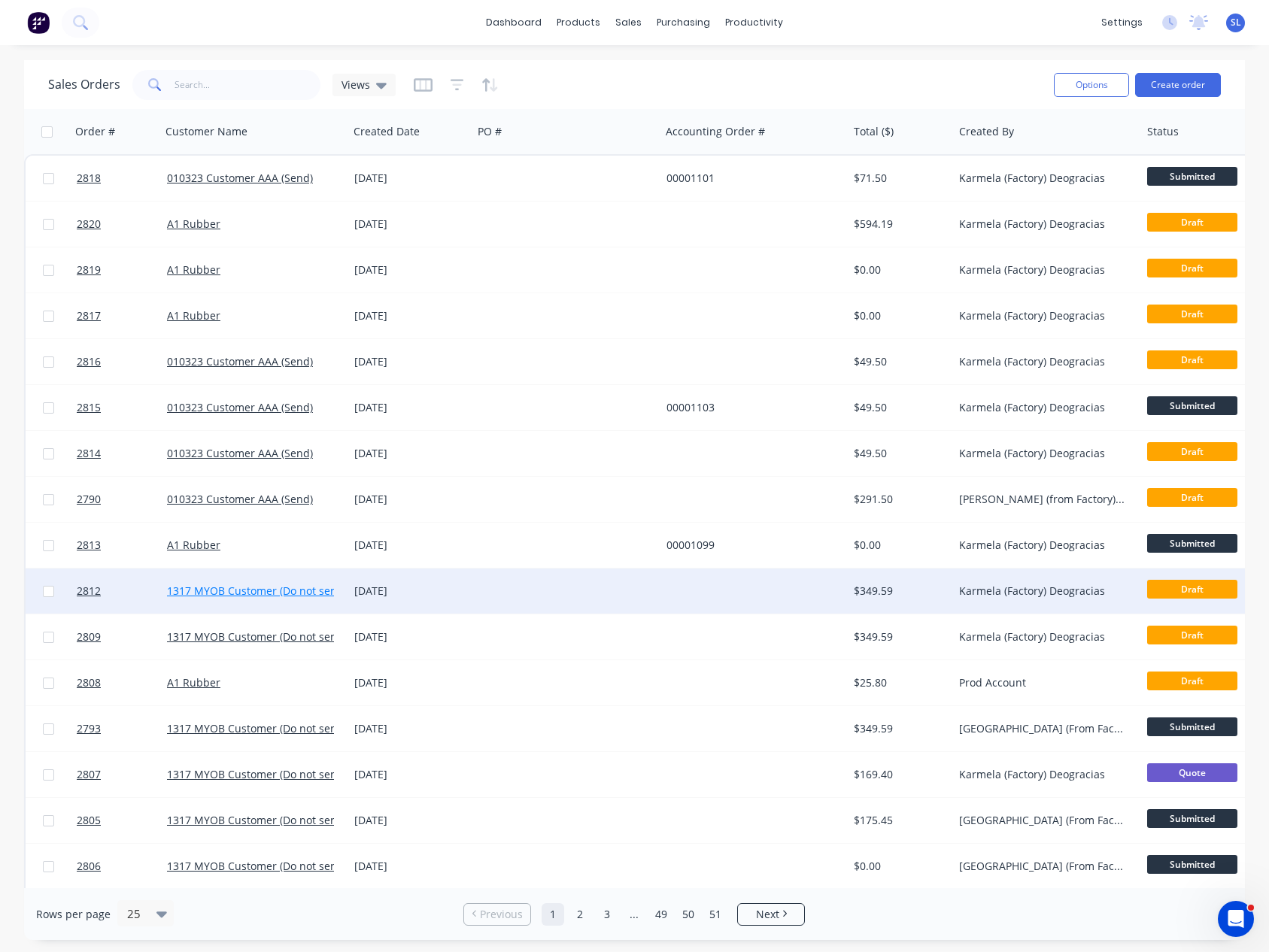
click at [265, 591] on link "1317 MYOB Customer (Do not send)" at bounding box center [257, 591] width 180 height 15
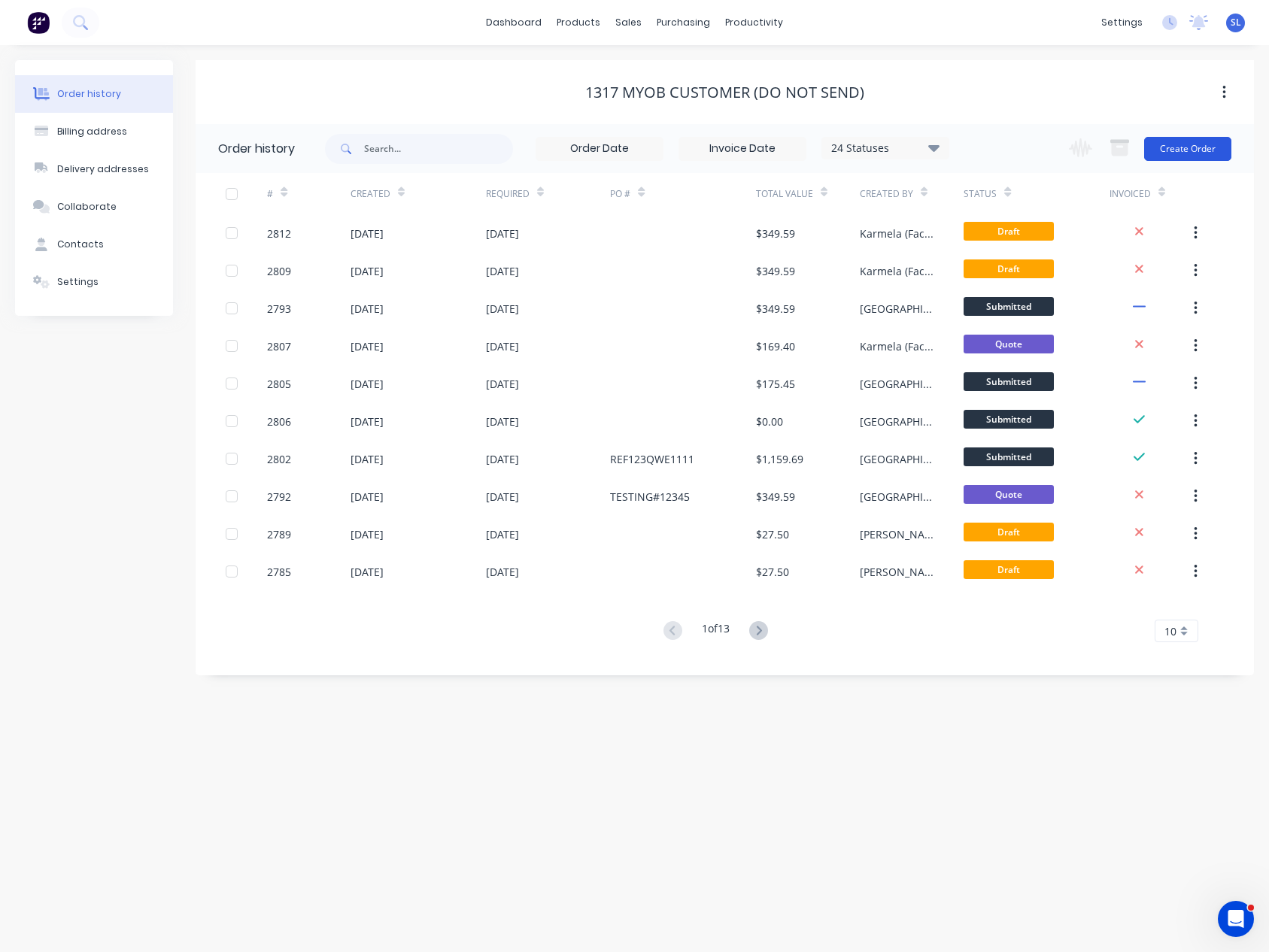
click at [1165, 151] on button "Create Order" at bounding box center [1188, 149] width 88 height 24
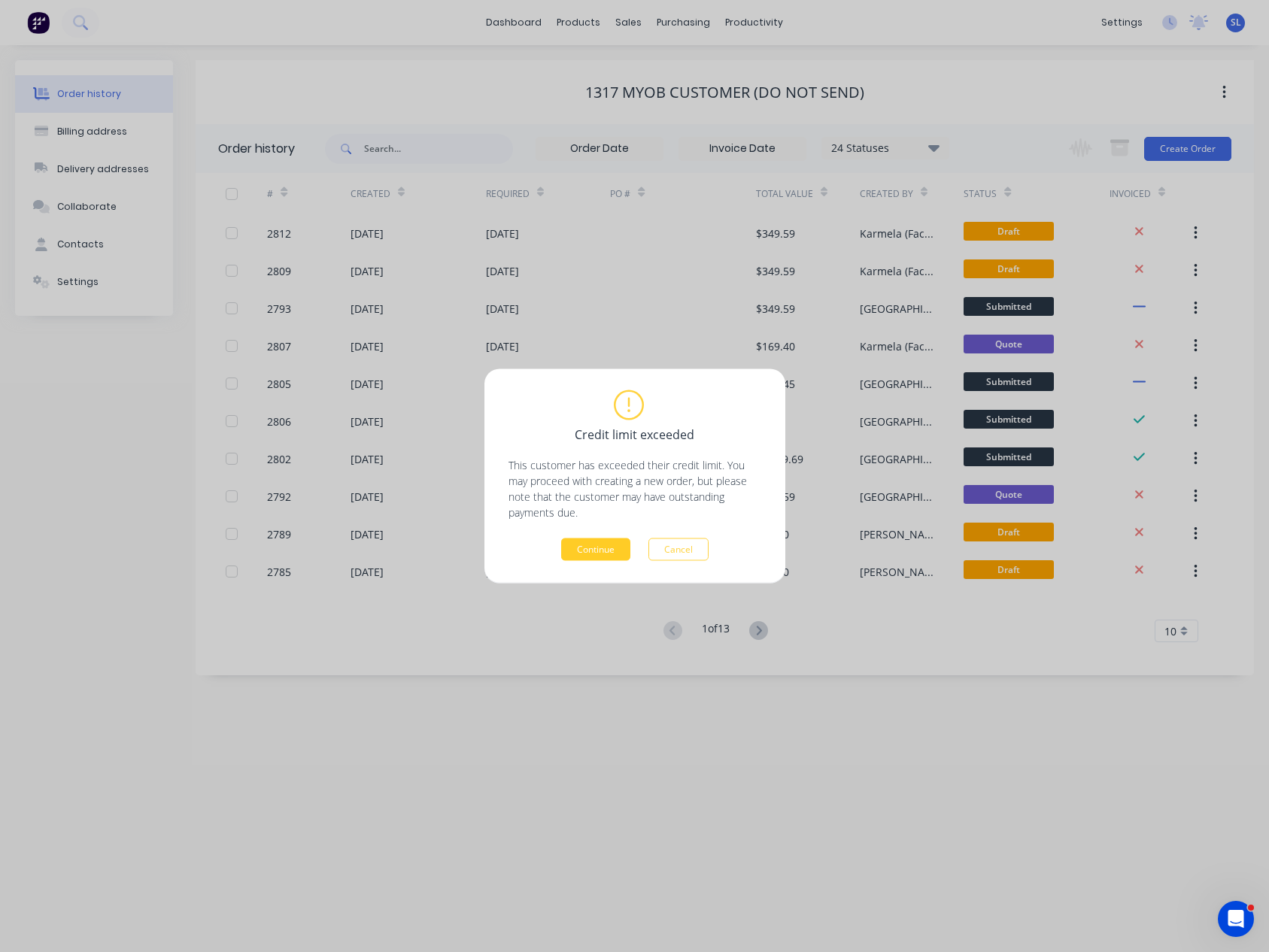
click at [620, 541] on button "Continue" at bounding box center [595, 549] width 69 height 23
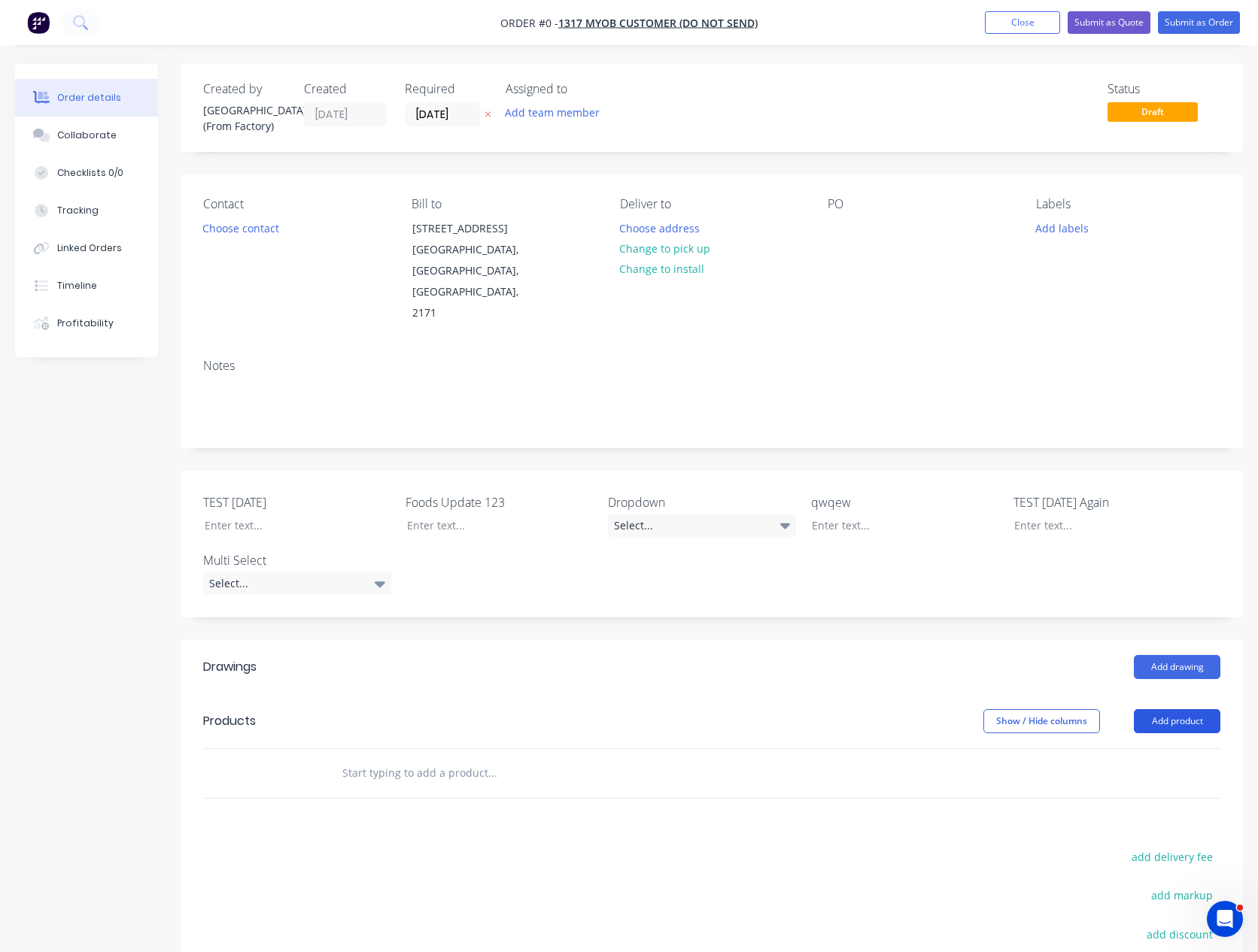
click at [1170, 709] on button "Add product" at bounding box center [1177, 721] width 87 height 24
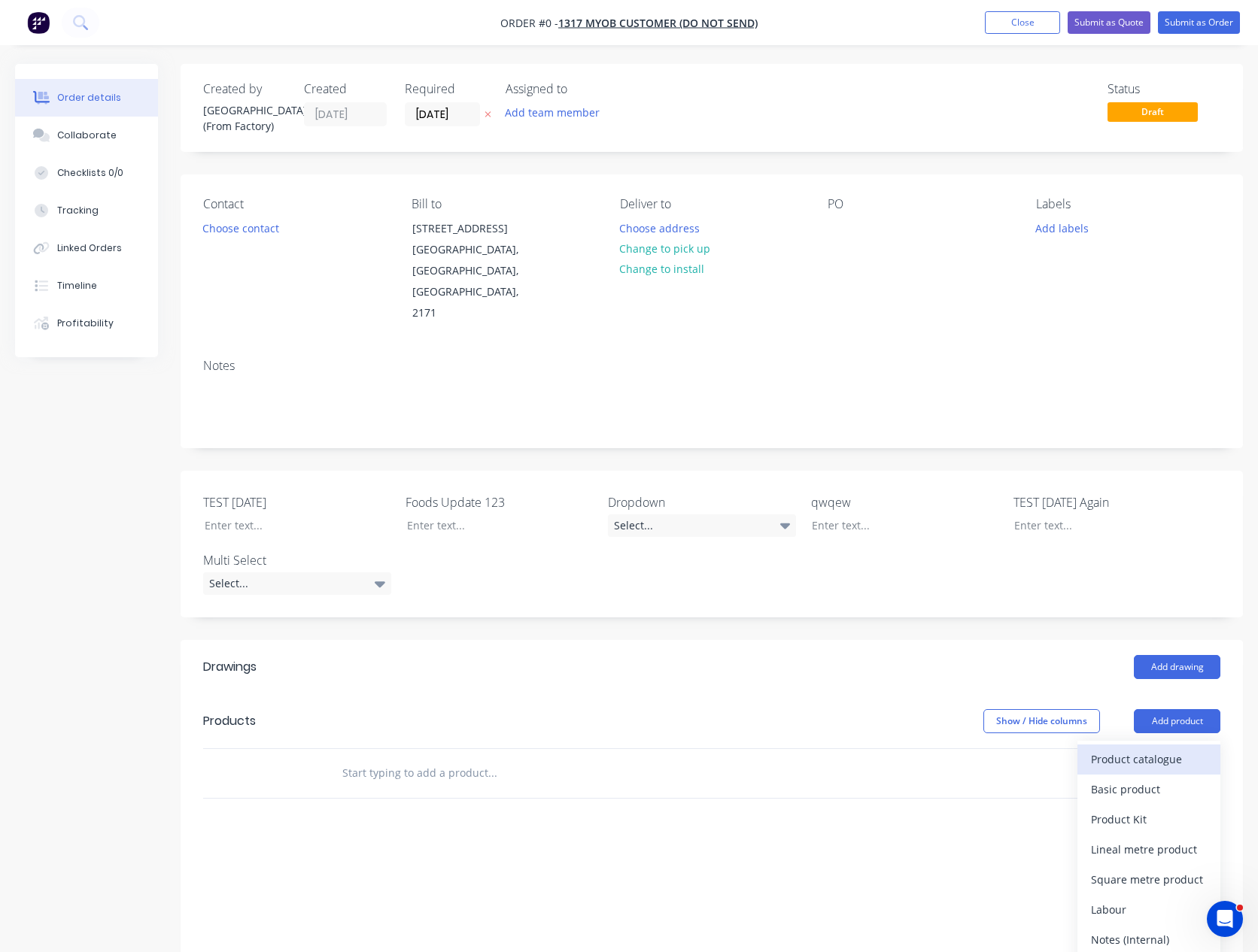
click at [1149, 748] on div "Product catalogue" at bounding box center [1149, 758] width 116 height 22
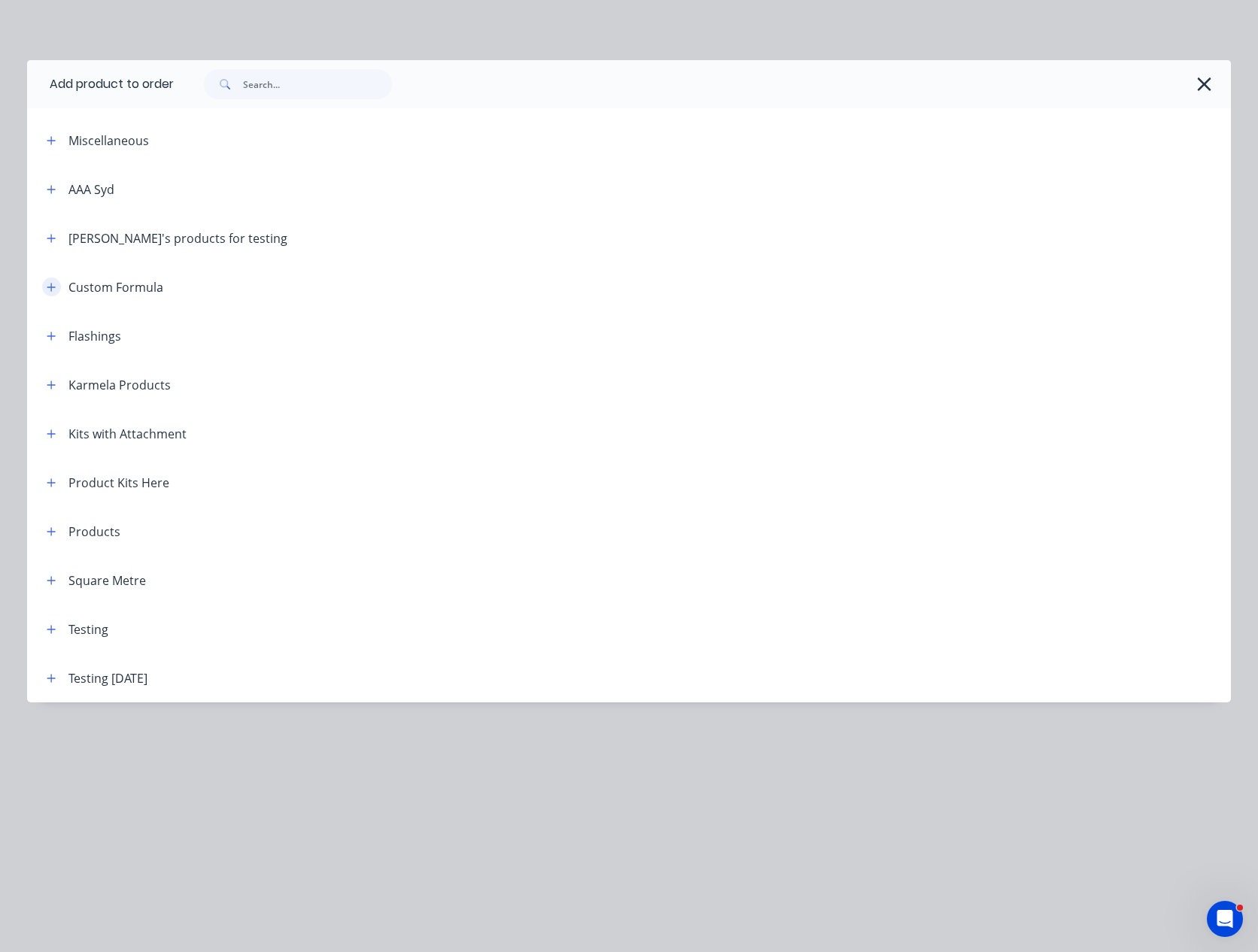
click at [50, 289] on icon "button" at bounding box center [51, 287] width 9 height 11
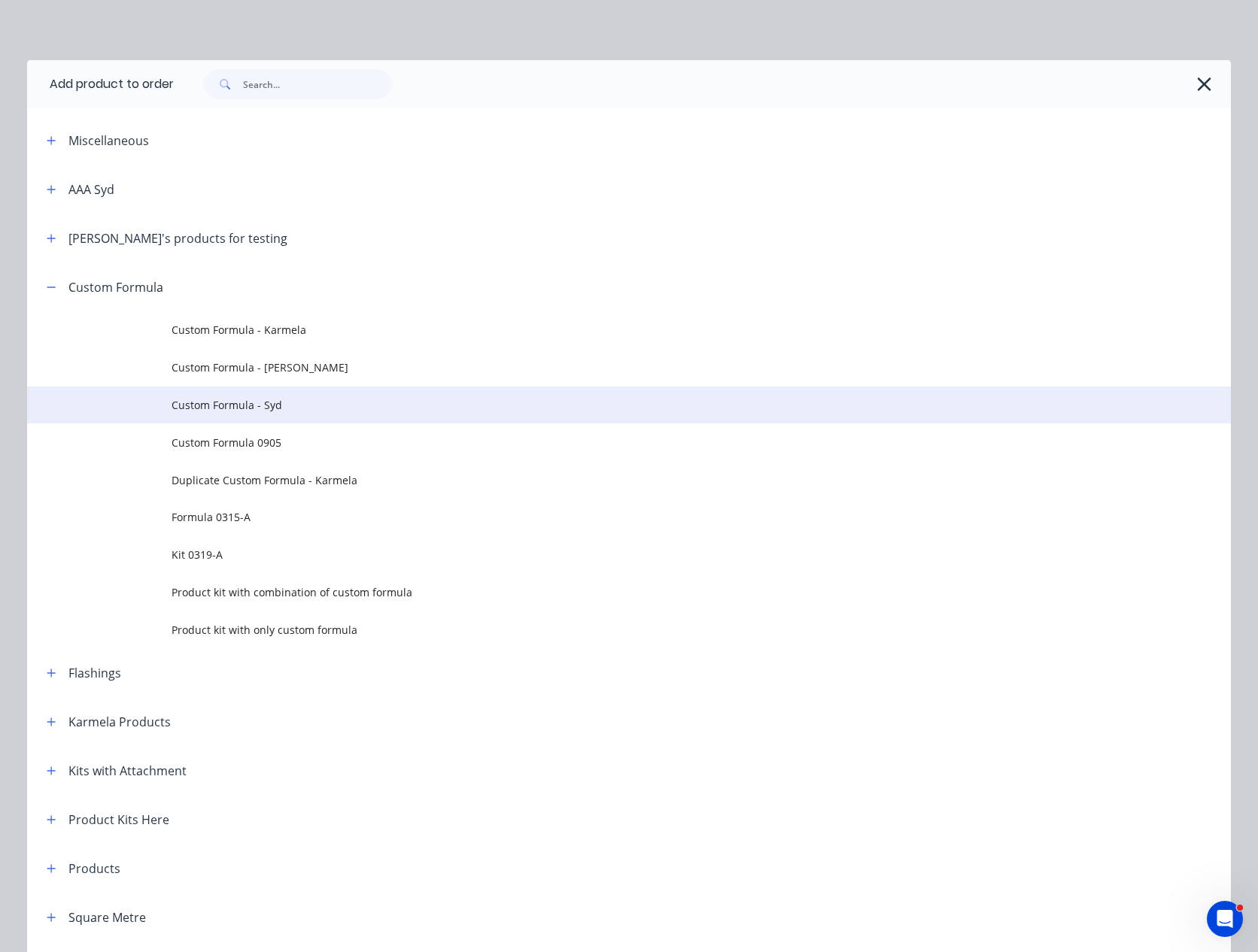
click at [261, 392] on td "Custom Formula - Syd" at bounding box center [701, 405] width 1059 height 37
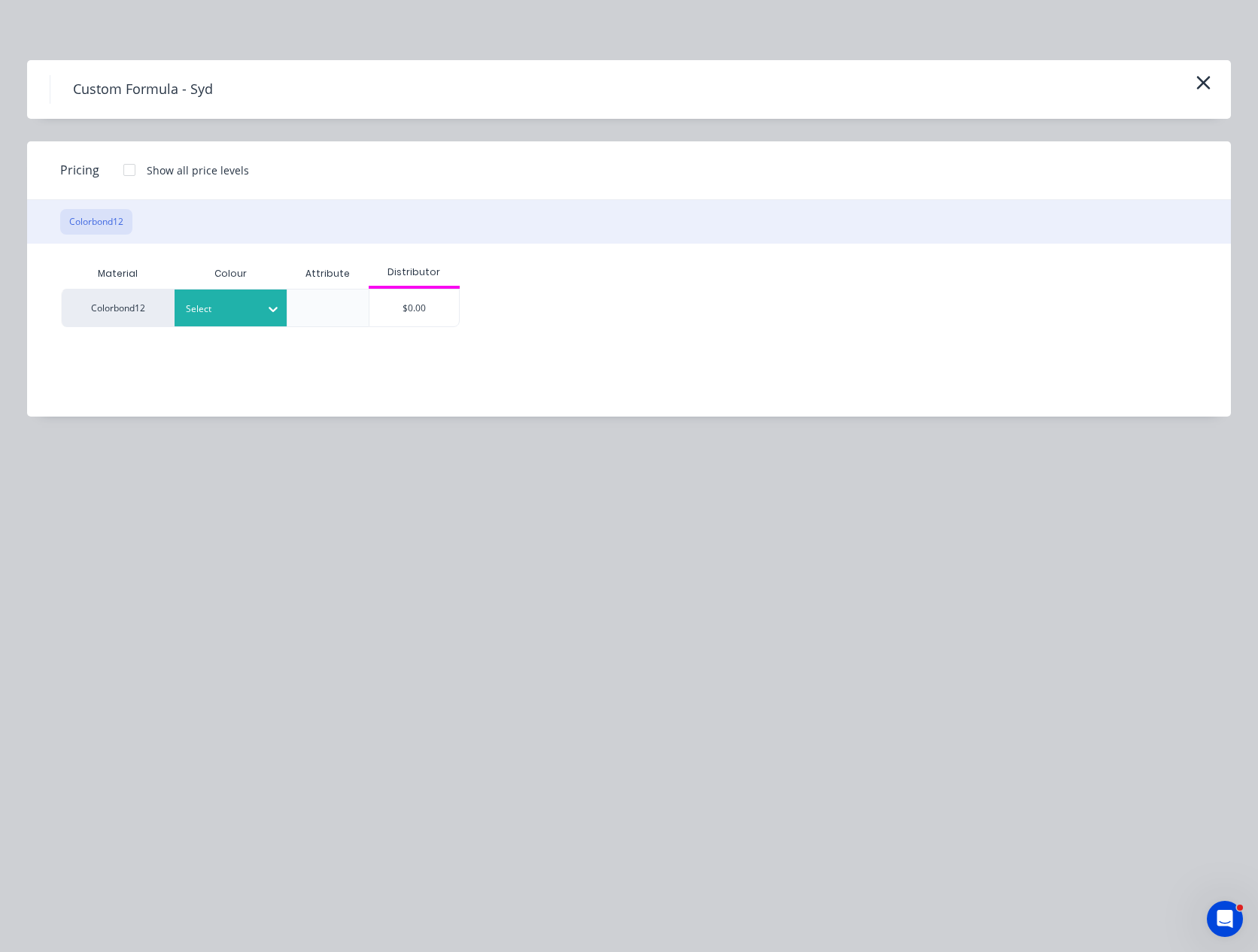
drag, startPoint x: 239, startPoint y: 301, endPoint x: 237, endPoint y: 322, distance: 21.1
click at [239, 302] on div at bounding box center [220, 309] width 68 height 16
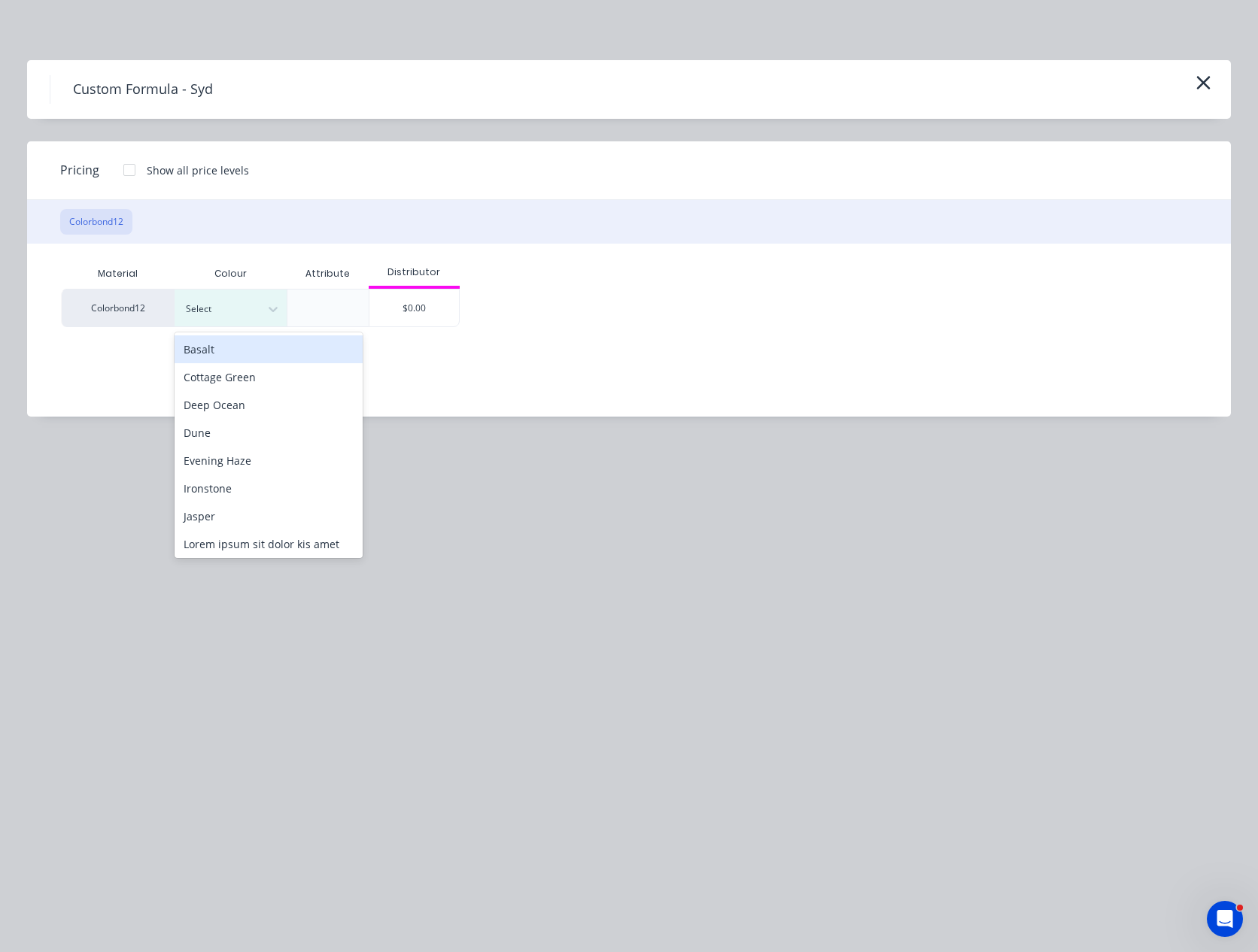
click at [233, 423] on div "Dune" at bounding box center [268, 433] width 188 height 28
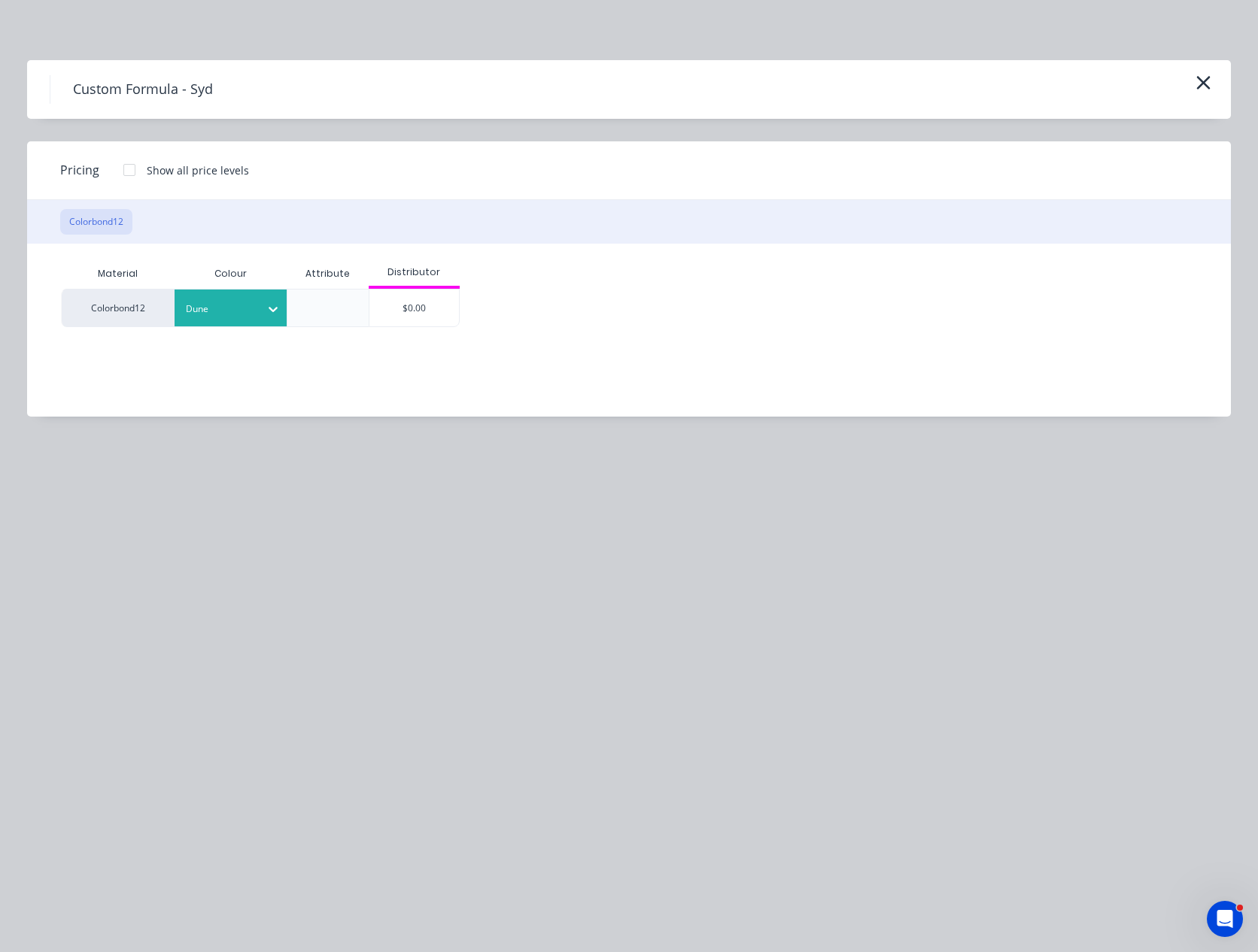
click at [414, 281] on div "Distributor" at bounding box center [414, 273] width 92 height 30
click at [417, 308] on div "$0.00" at bounding box center [414, 307] width 90 height 36
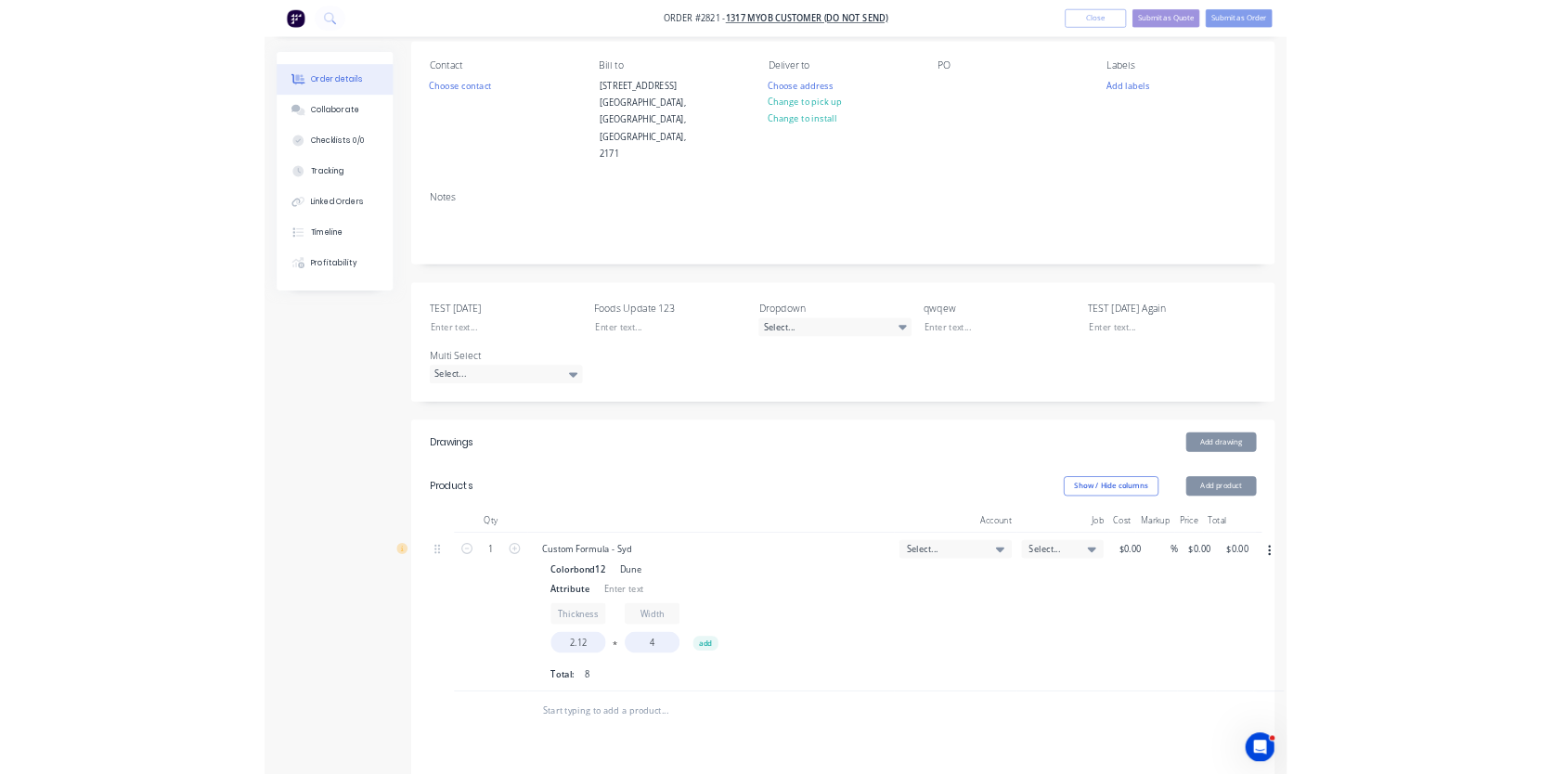
scroll to position [383, 0]
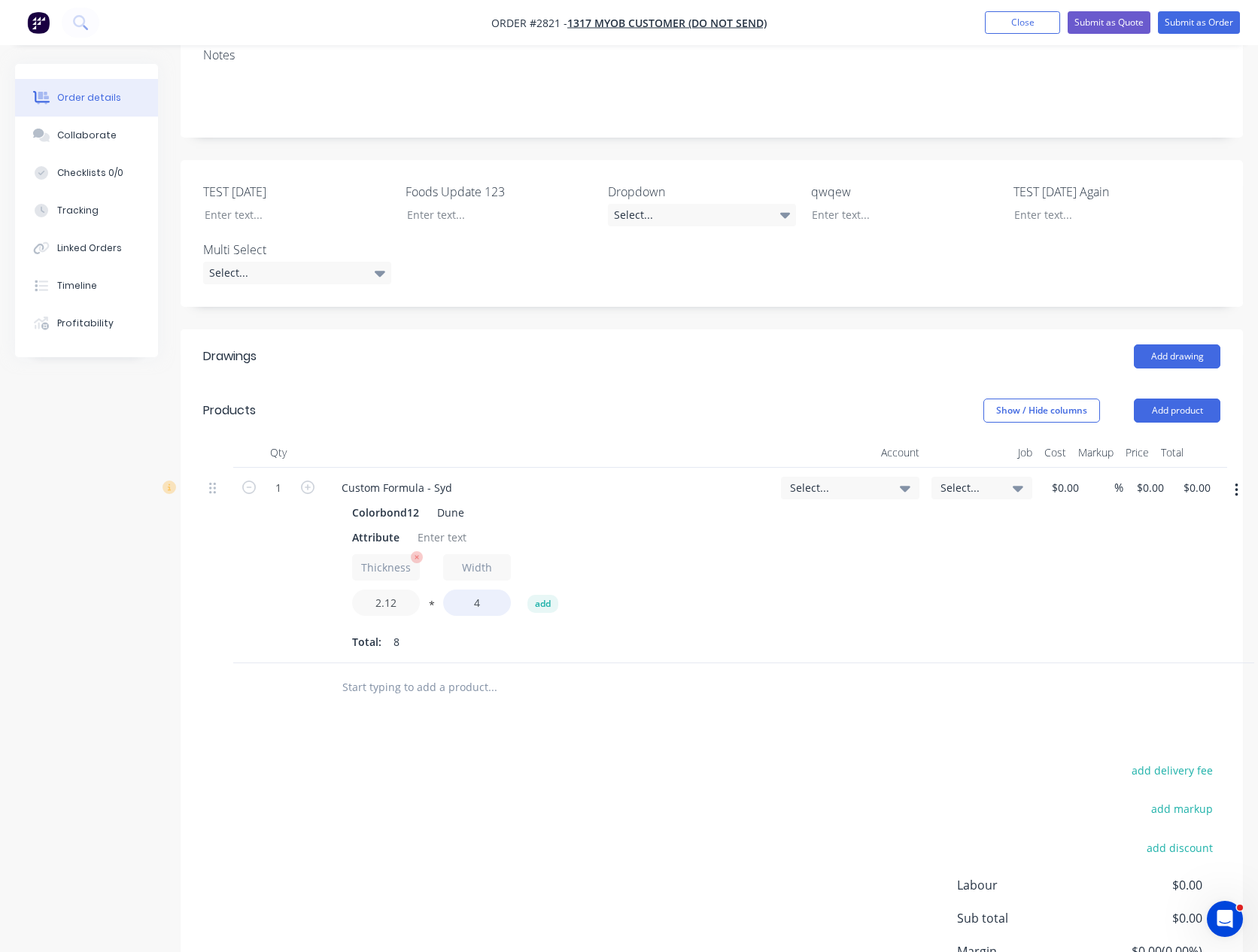
click at [413, 590] on input "2.12" at bounding box center [386, 603] width 68 height 26
click at [866, 687] on div "Drawings Add drawing Products Show / Hide columns Add product Qty Account Job C…" at bounding box center [712, 701] width 1062 height 744
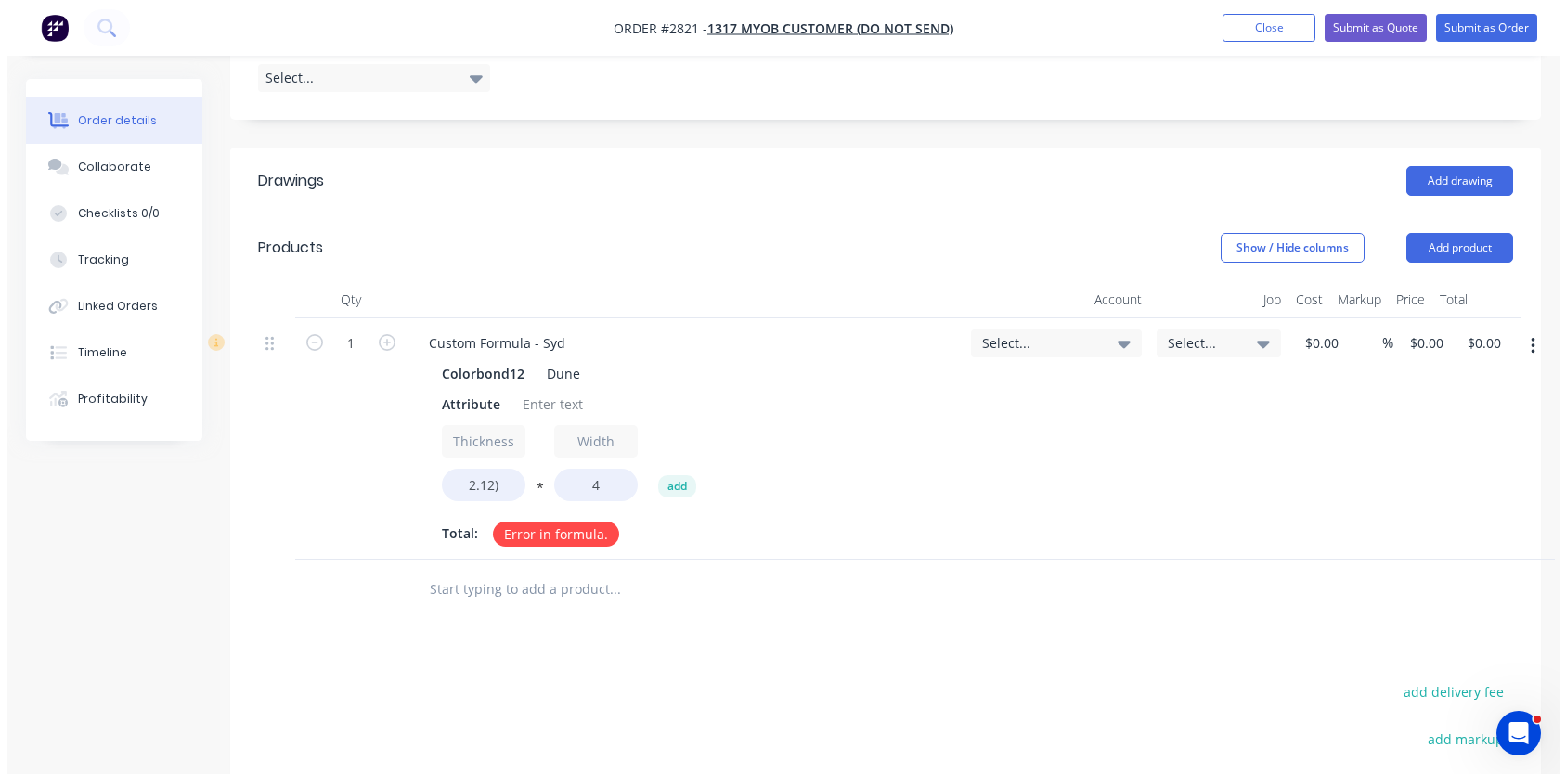
scroll to position [706, 0]
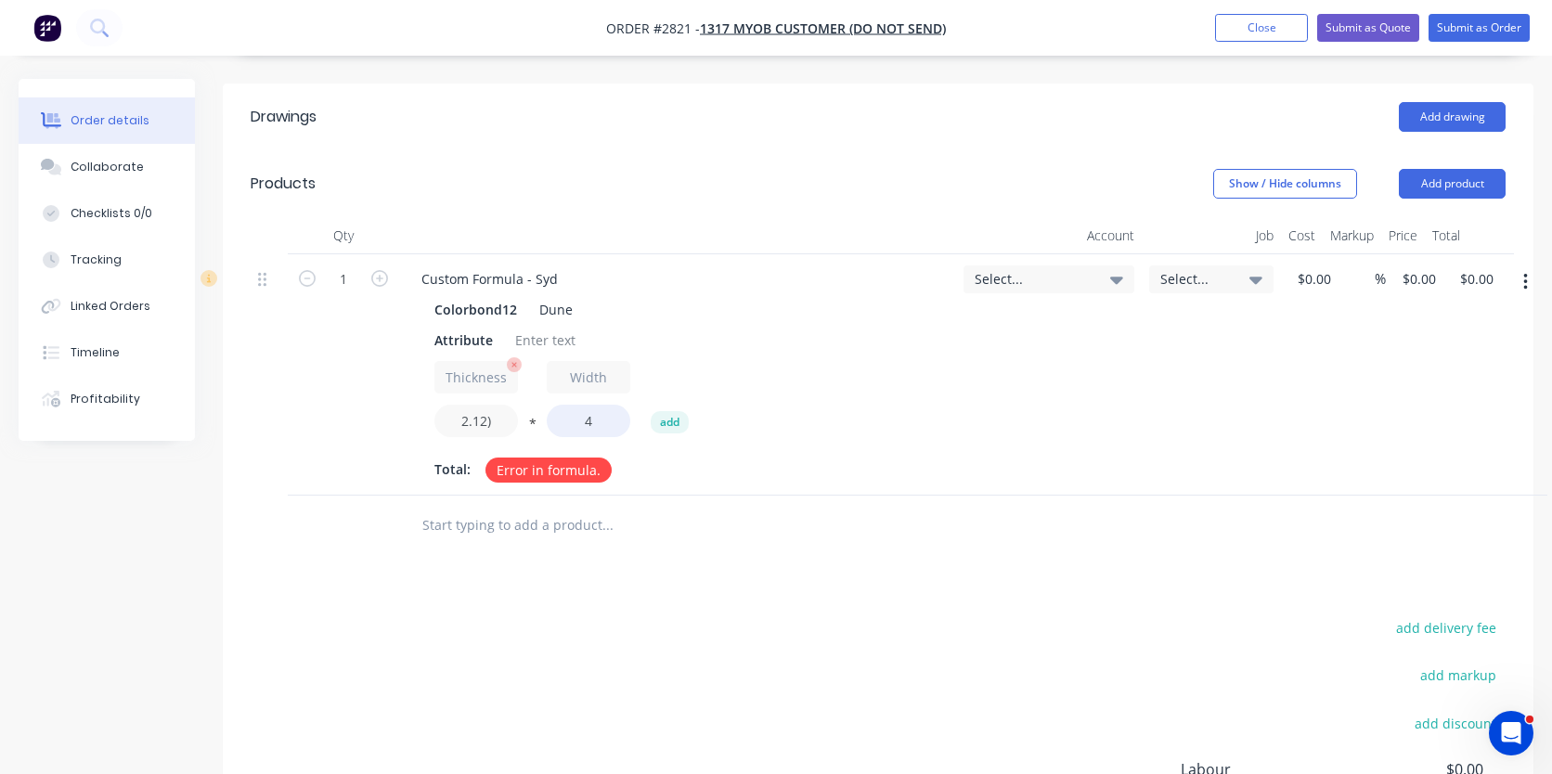
click at [494, 405] on input "2.12)" at bounding box center [476, 421] width 84 height 32
click at [204, 570] on div "Created by [PERSON_NAME] (From Factory) Created [DATE] Required [DATE] Assigned…" at bounding box center [776, 201] width 1515 height 1657
click at [505, 405] on input "2.12)" at bounding box center [476, 421] width 84 height 32
click at [522, 370] on div "Thickness 2.12)) * Width 4 add" at bounding box center [677, 403] width 486 height 84
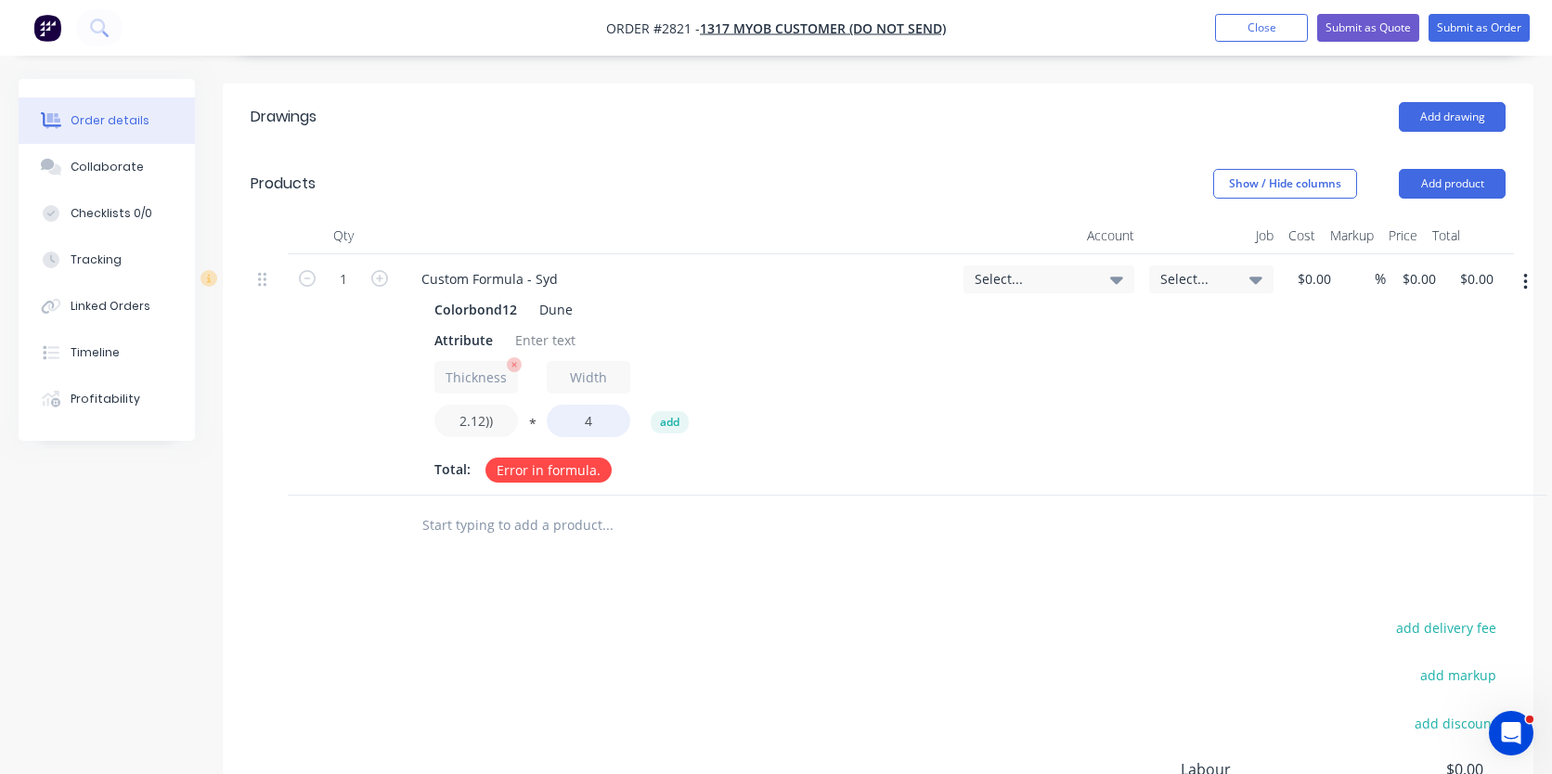
click at [514, 405] on input "2.12))" at bounding box center [476, 421] width 84 height 32
type input "2.12"
click at [747, 497] on div at bounding box center [733, 526] width 668 height 60
click at [1480, 19] on button "Submit as Order" at bounding box center [1478, 28] width 101 height 28
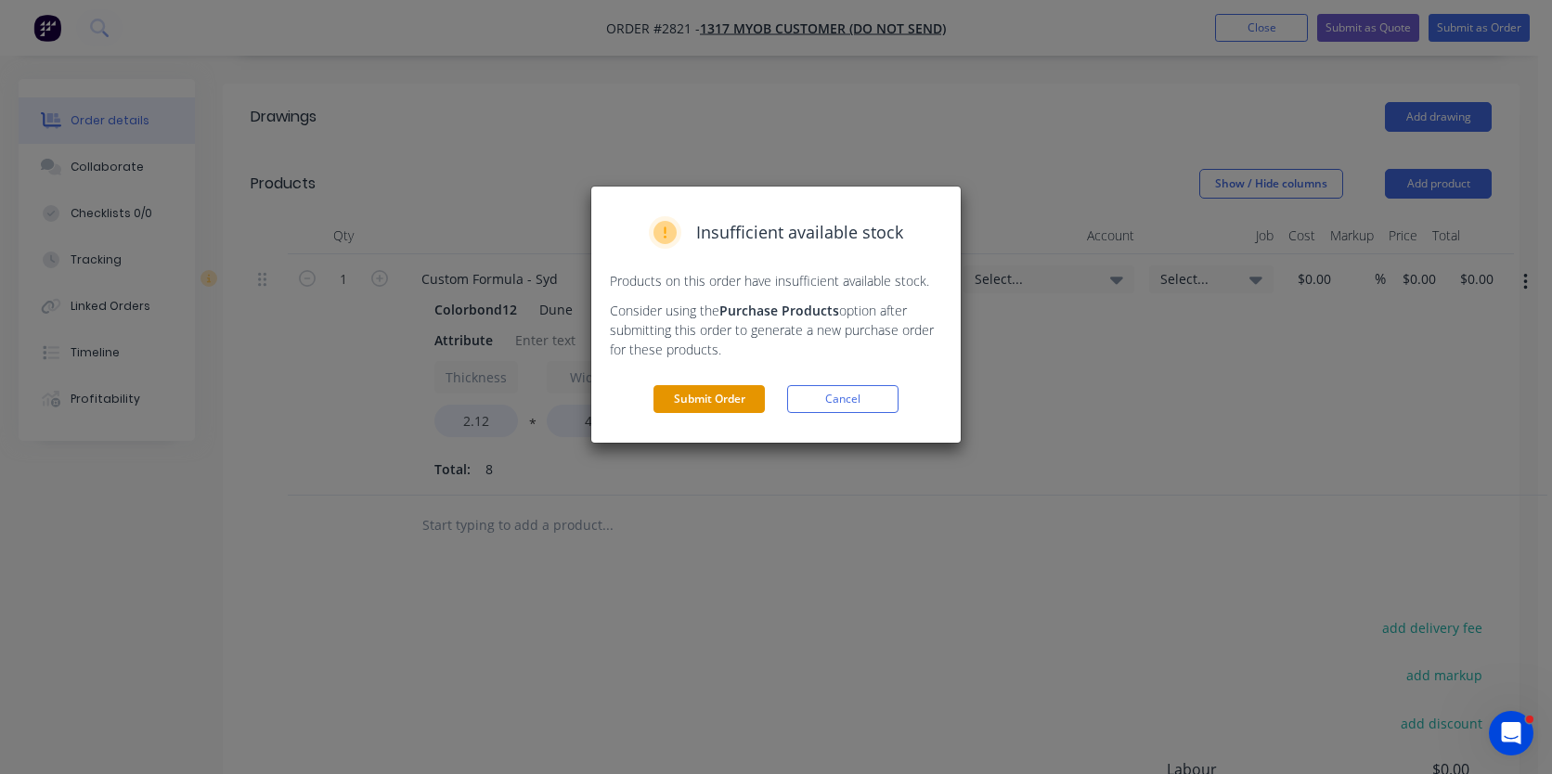
click at [743, 394] on button "Submit Order" at bounding box center [708, 399] width 111 height 28
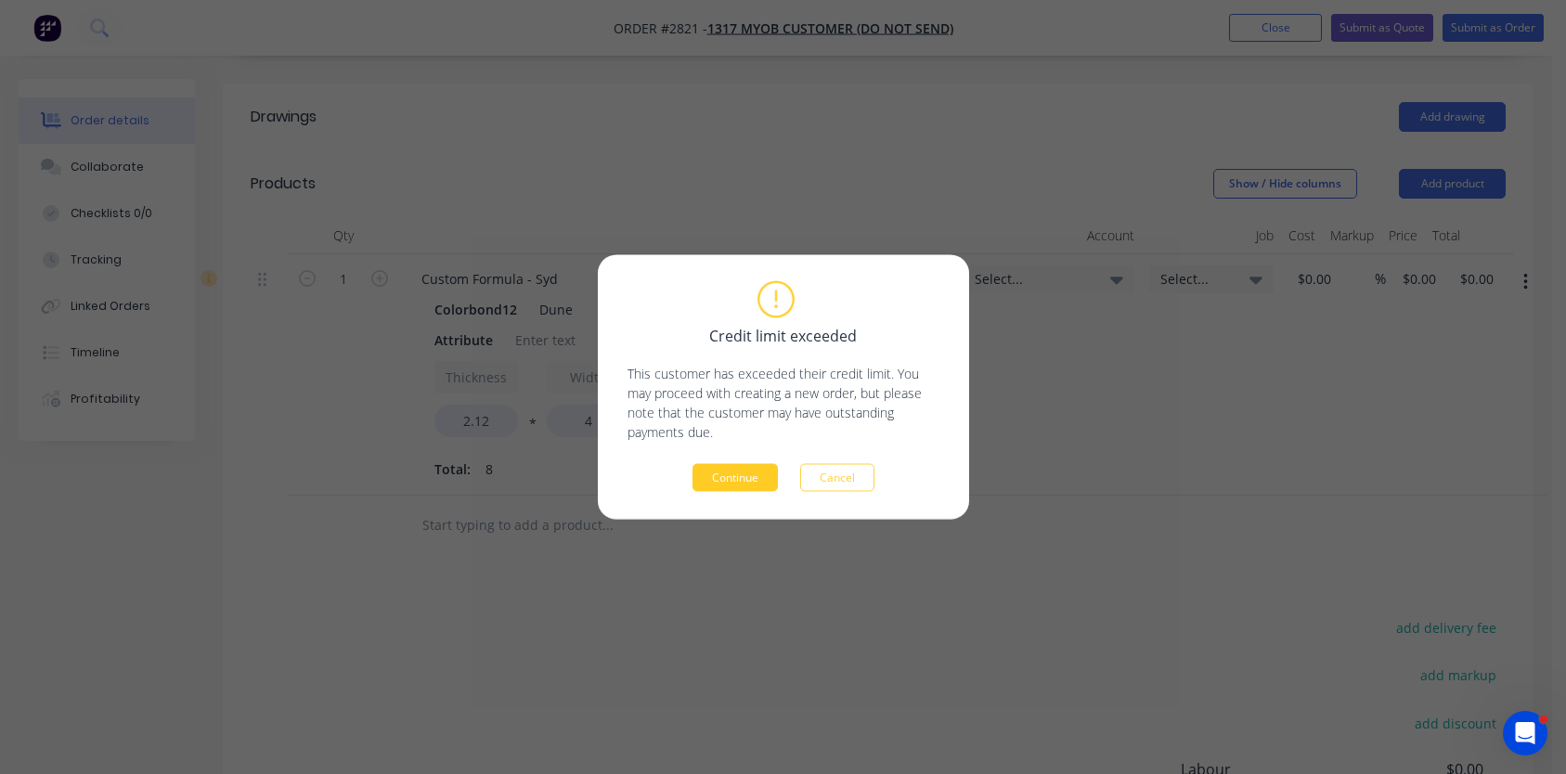
click at [720, 485] on button "Continue" at bounding box center [734, 478] width 85 height 28
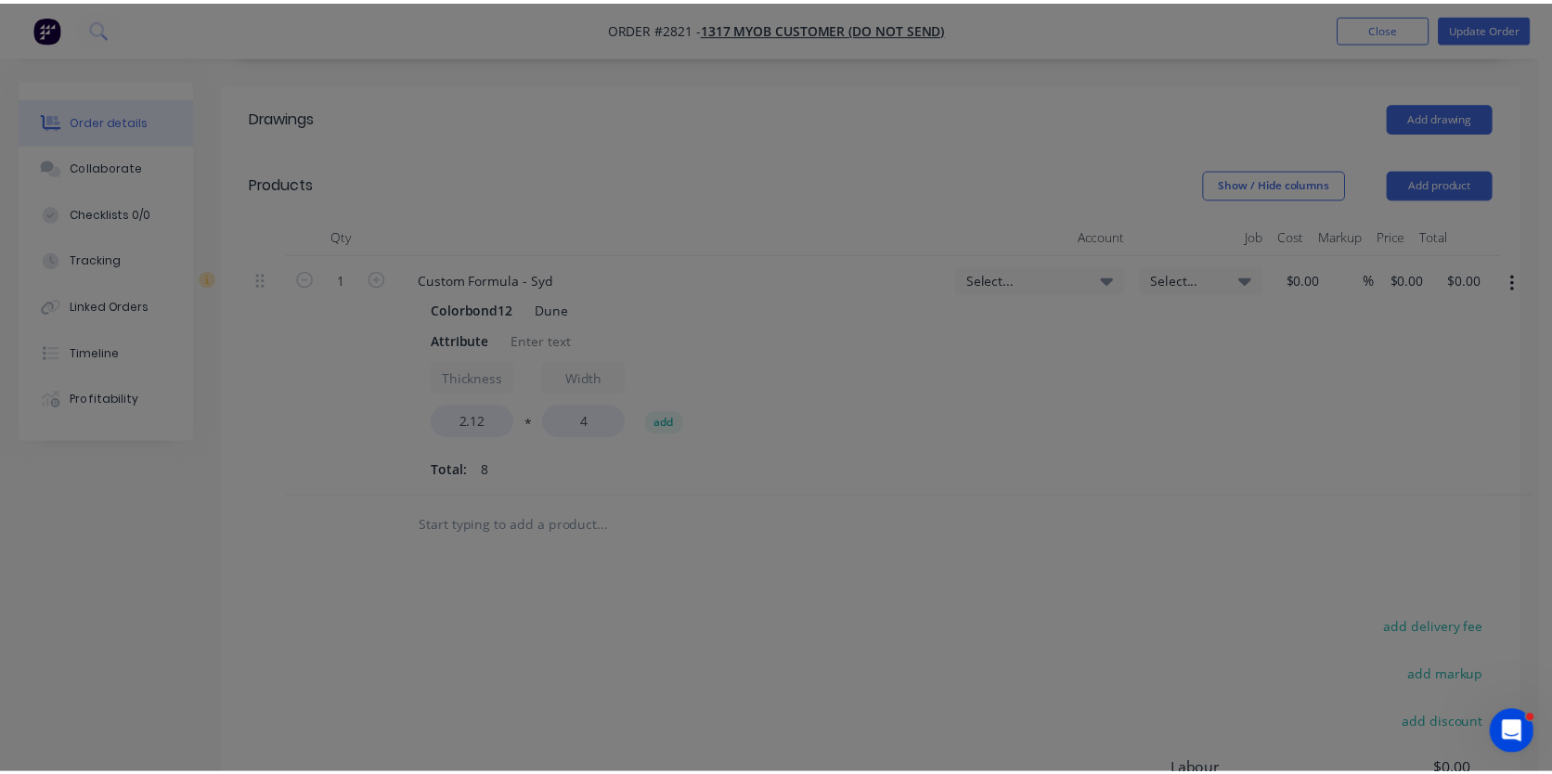
scroll to position [0, 0]
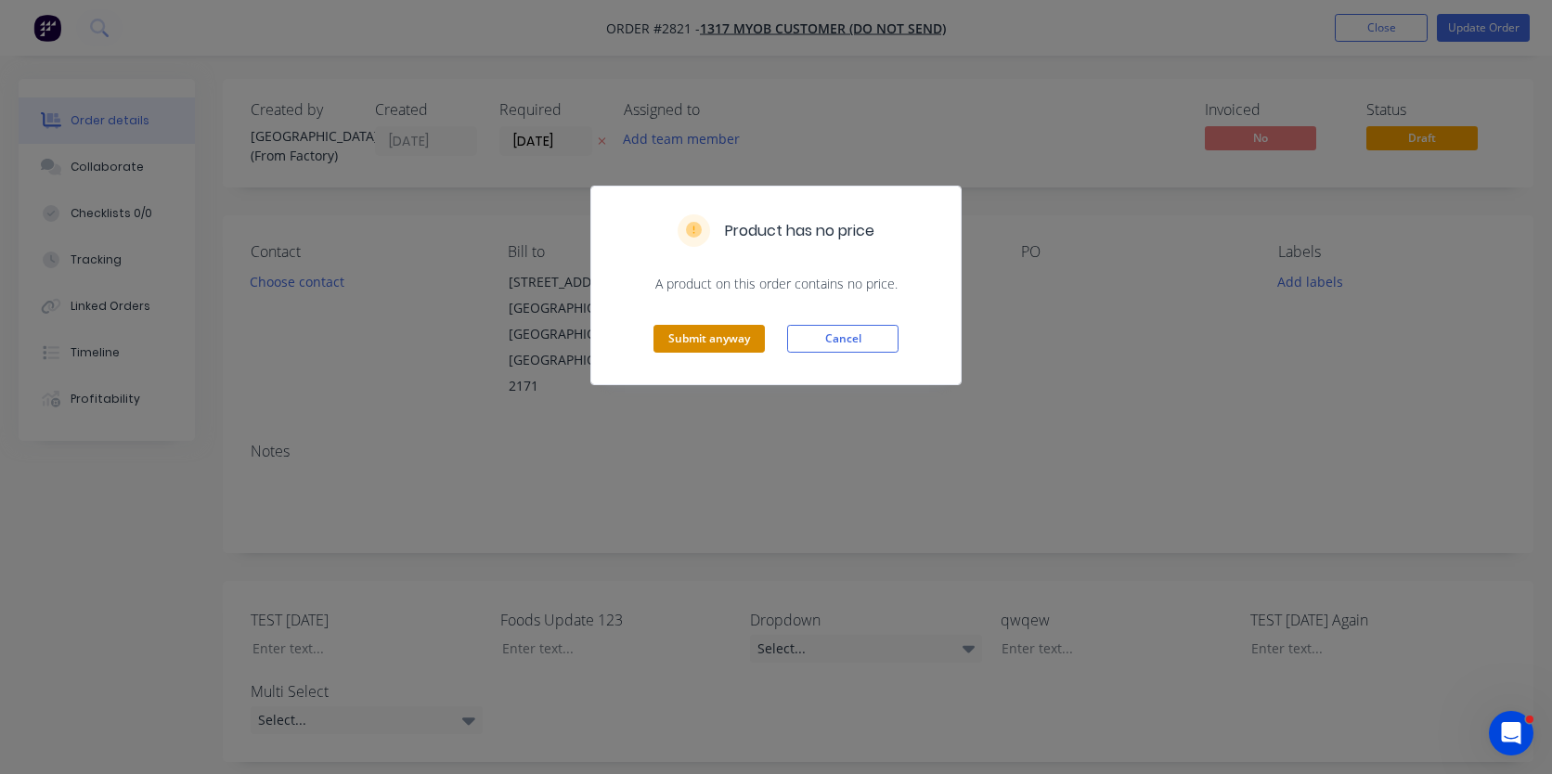
click at [754, 352] on button "Submit anyway" at bounding box center [708, 339] width 111 height 28
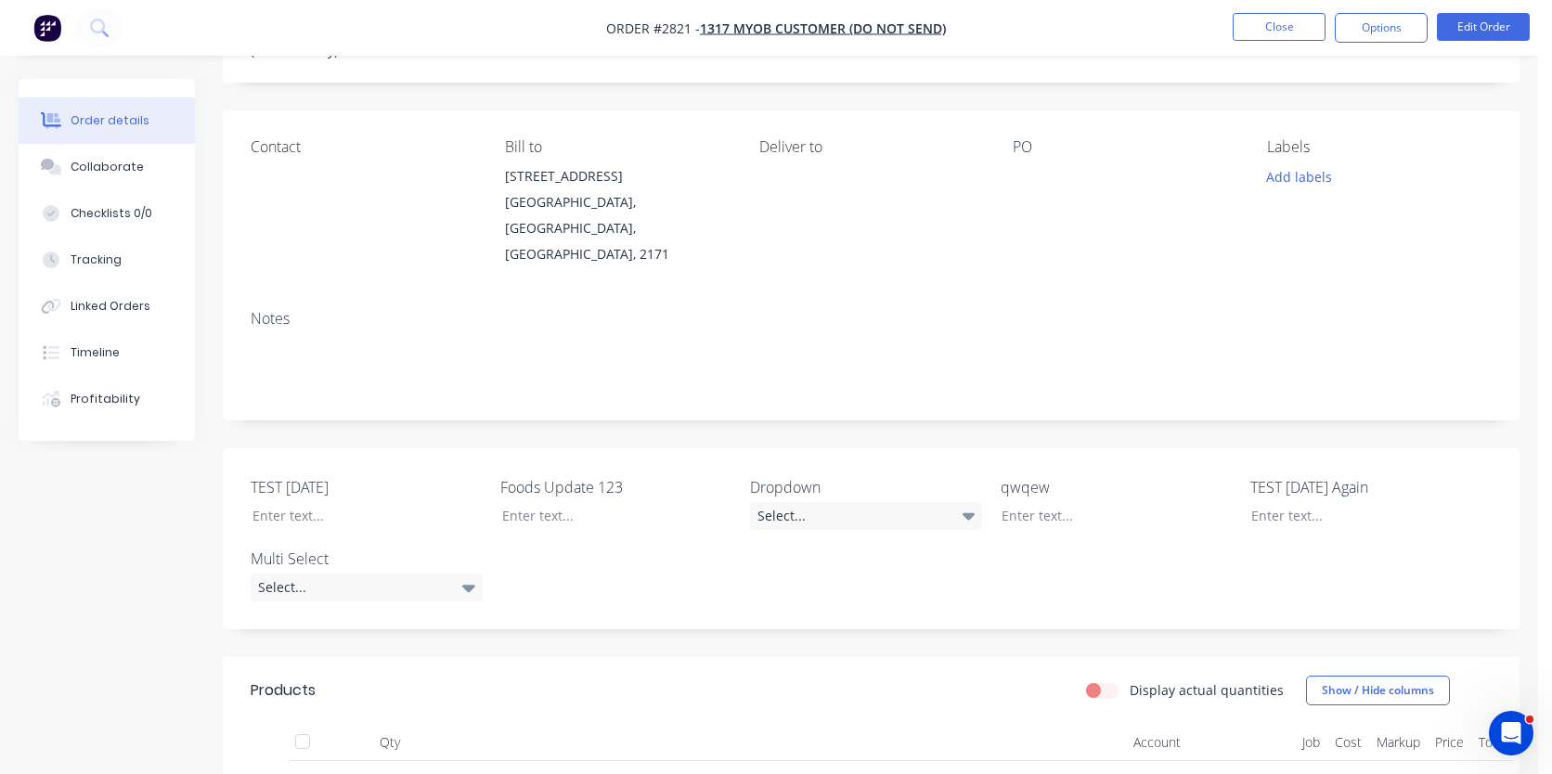
scroll to position [359, 0]
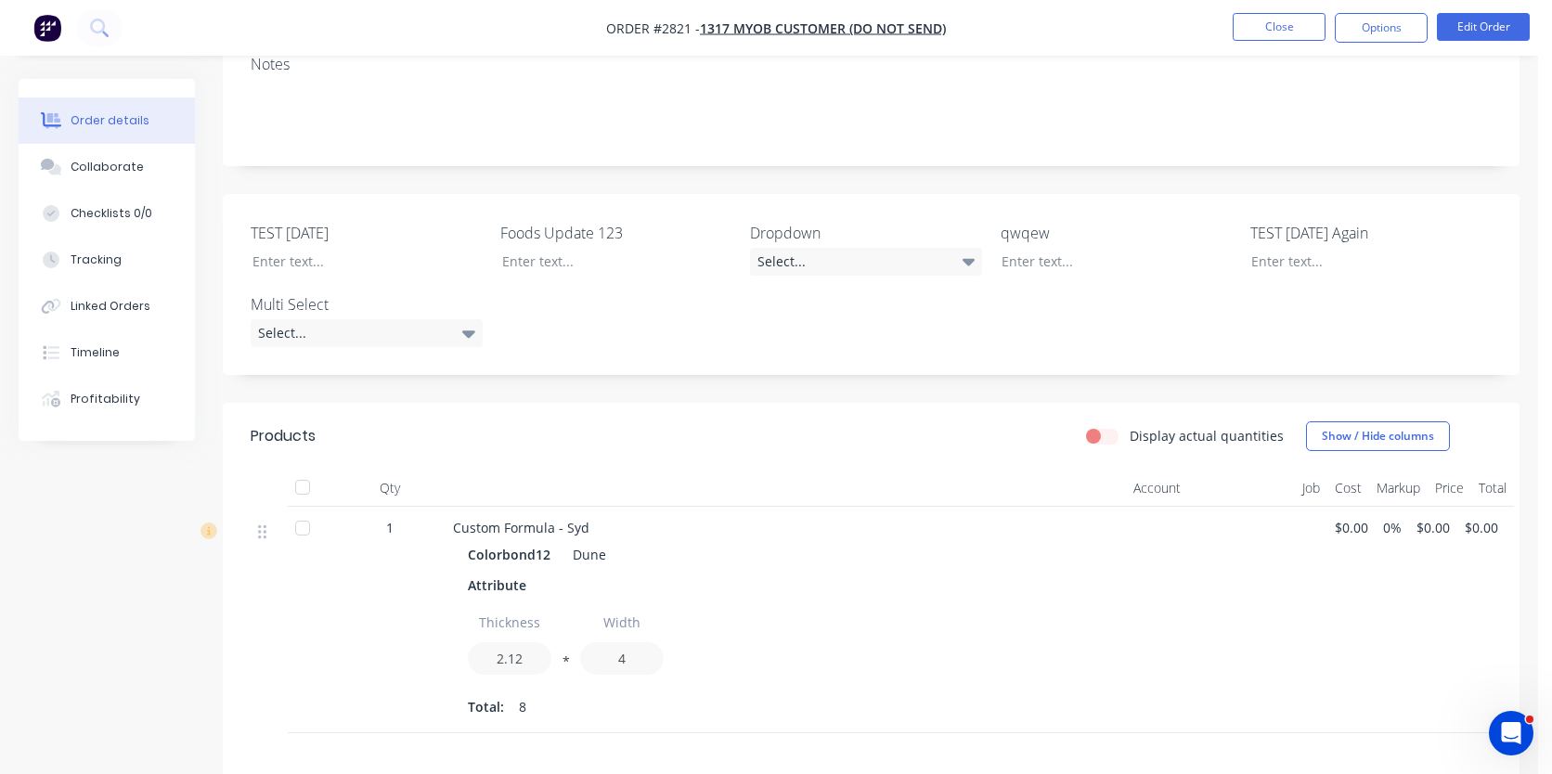
click at [1089, 421] on div "Display actual quantities Show / Hide columns" at bounding box center [1002, 436] width 977 height 30
click at [1129, 426] on label "Display actual quantities" at bounding box center [1206, 435] width 154 height 19
click at [1101, 426] on input "Display actual quantities" at bounding box center [1093, 435] width 15 height 18
checkbox input "true"
click at [518, 650] on input "2.12" at bounding box center [510, 666] width 84 height 32
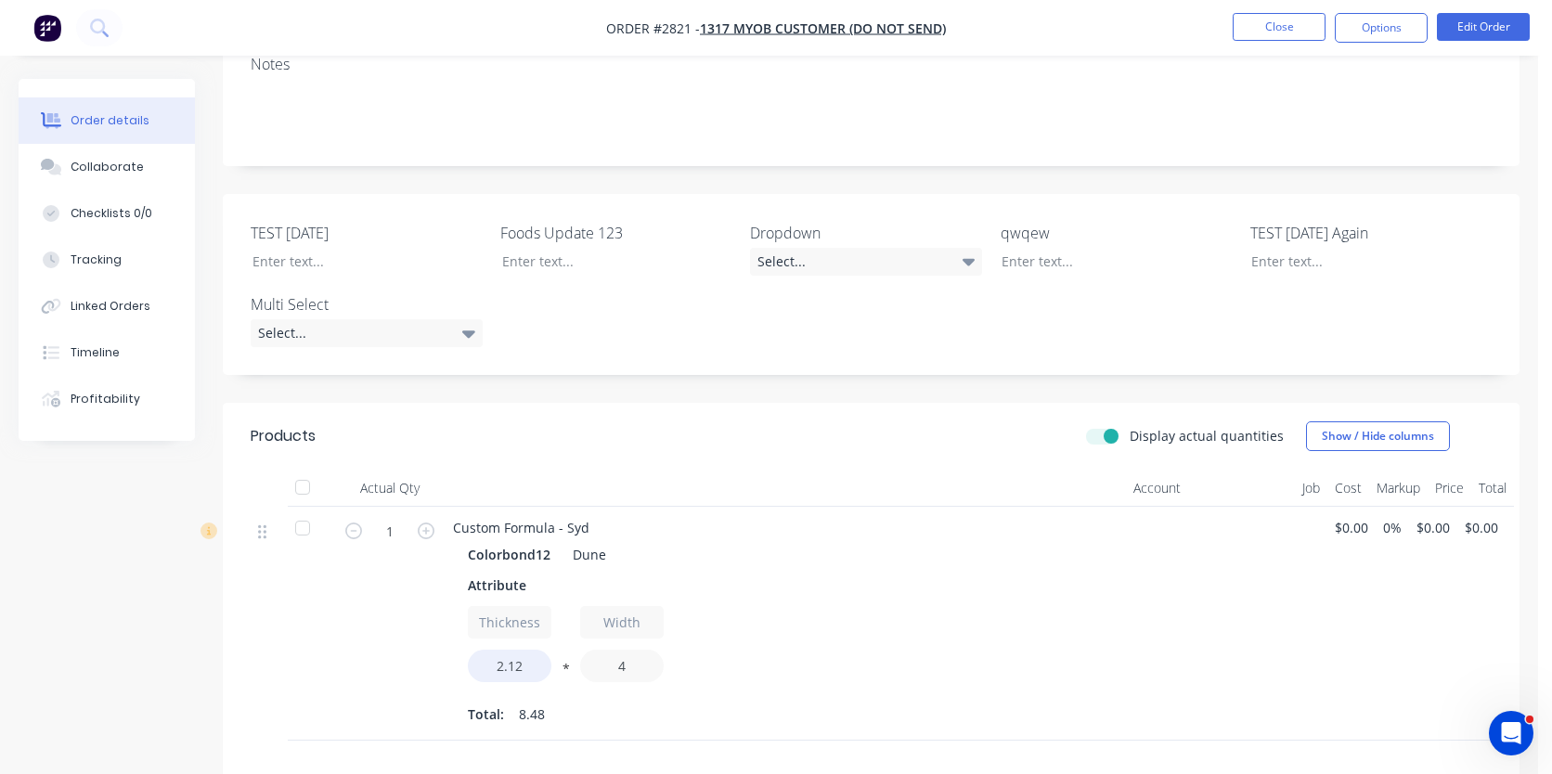
click at [638, 650] on input "4" at bounding box center [622, 666] width 84 height 32
click at [749, 606] on div "Thickness 2.12 * Width 4)" at bounding box center [724, 648] width 512 height 84
click at [648, 650] on input "4)" at bounding box center [622, 666] width 84 height 32
click at [802, 623] on div "Thickness 2.12 * Width .111" at bounding box center [724, 648] width 512 height 84
click at [631, 650] on input ".111" at bounding box center [622, 666] width 84 height 32
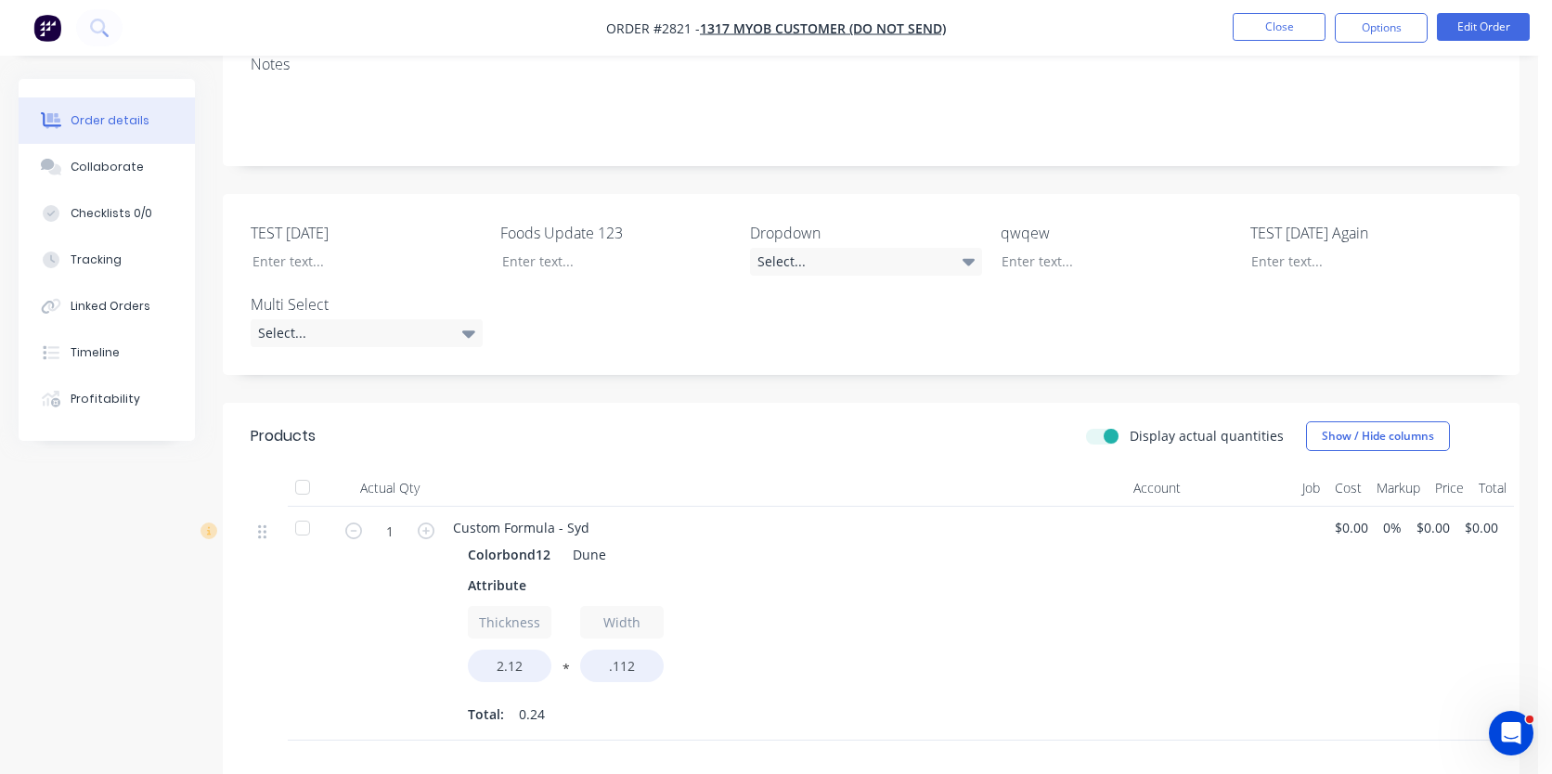
click at [845, 667] on div "Thickness 2.12 * Width .112 Total: 0.24" at bounding box center [724, 667] width 512 height 122
click at [604, 650] on input ".112" at bounding box center [622, 666] width 84 height 32
type input "0.112"
click at [1129, 426] on label "Display actual quantities" at bounding box center [1206, 435] width 154 height 19
click at [1101, 426] on input "Display actual quantities" at bounding box center [1093, 435] width 15 height 18
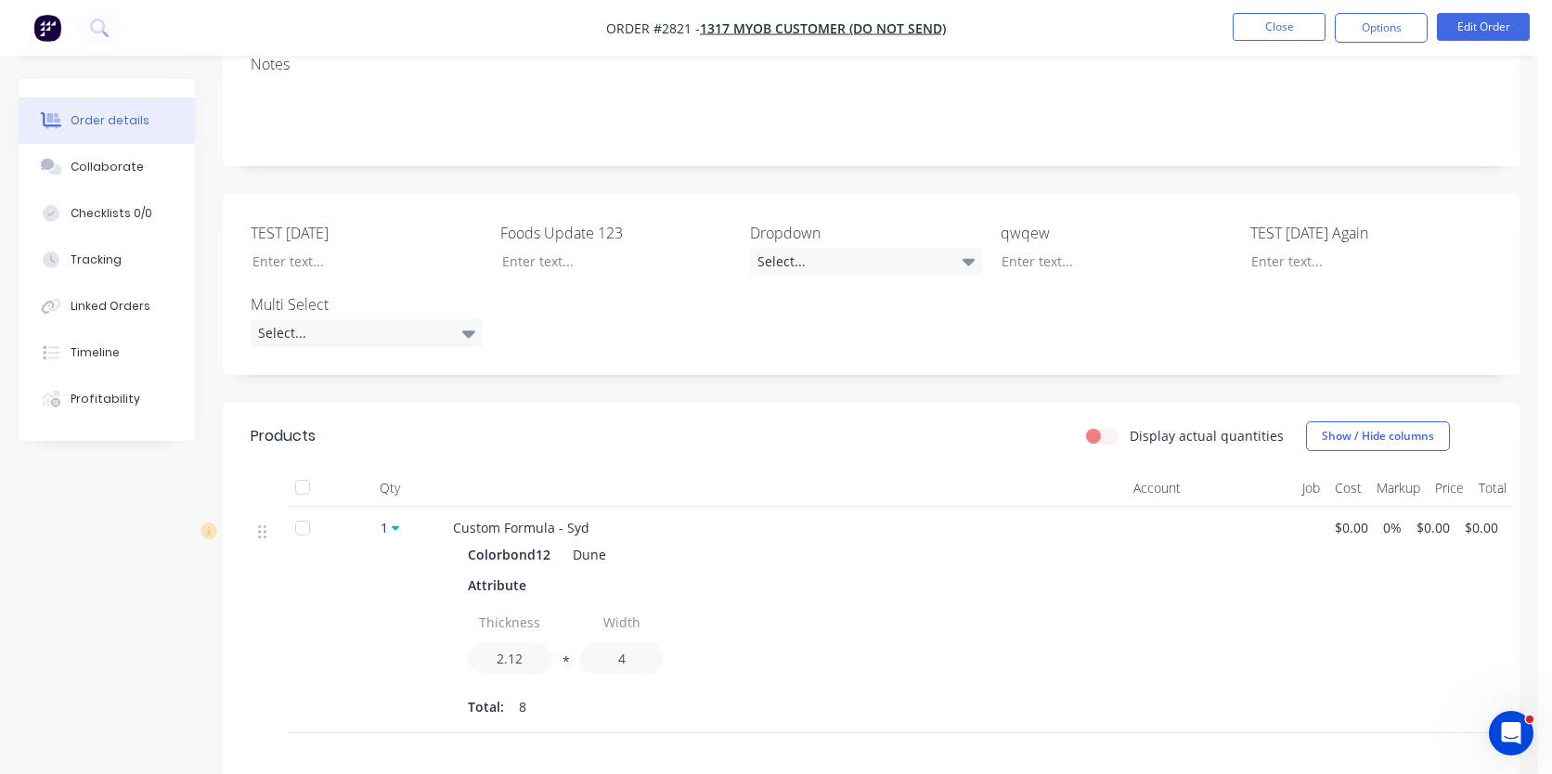
click at [1129, 426] on label "Display actual quantities" at bounding box center [1206, 435] width 154 height 19
click at [1101, 426] on input "Display actual quantities" at bounding box center [1093, 435] width 15 height 18
checkbox input "true"
click at [626, 650] on input "0.112" at bounding box center [622, 666] width 84 height 32
click at [728, 616] on div "Thickness 2.12 * Width .2" at bounding box center [724, 648] width 512 height 84
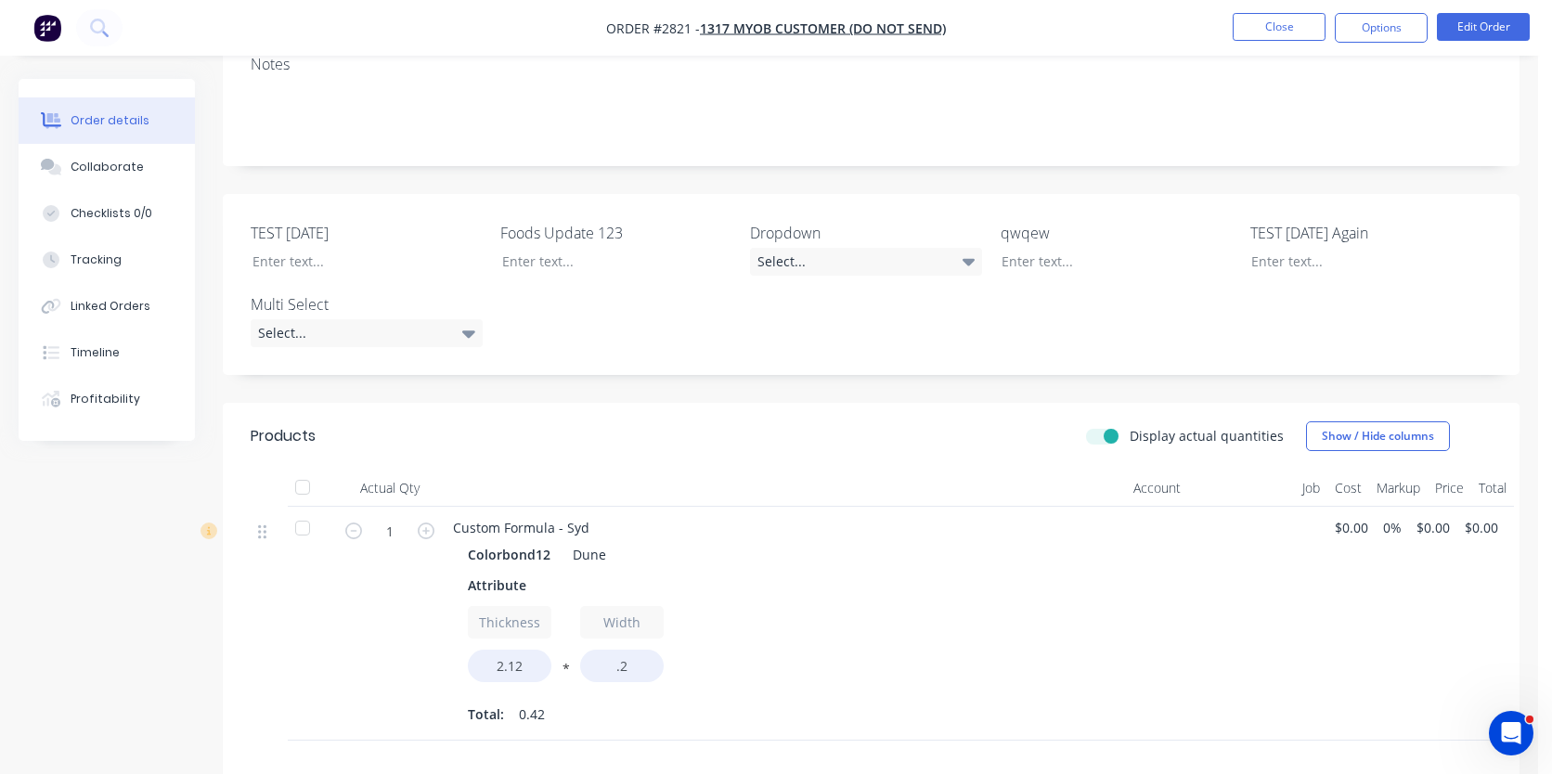
click at [291, 697] on div at bounding box center [311, 624] width 46 height 234
click at [614, 650] on input ".2" at bounding box center [622, 666] width 84 height 32
click at [723, 667] on div "Thickness 2.12 * Width .12 Total: 0.25" at bounding box center [724, 667] width 512 height 122
click at [600, 650] on input ".12" at bounding box center [622, 666] width 84 height 32
type input "0.12"
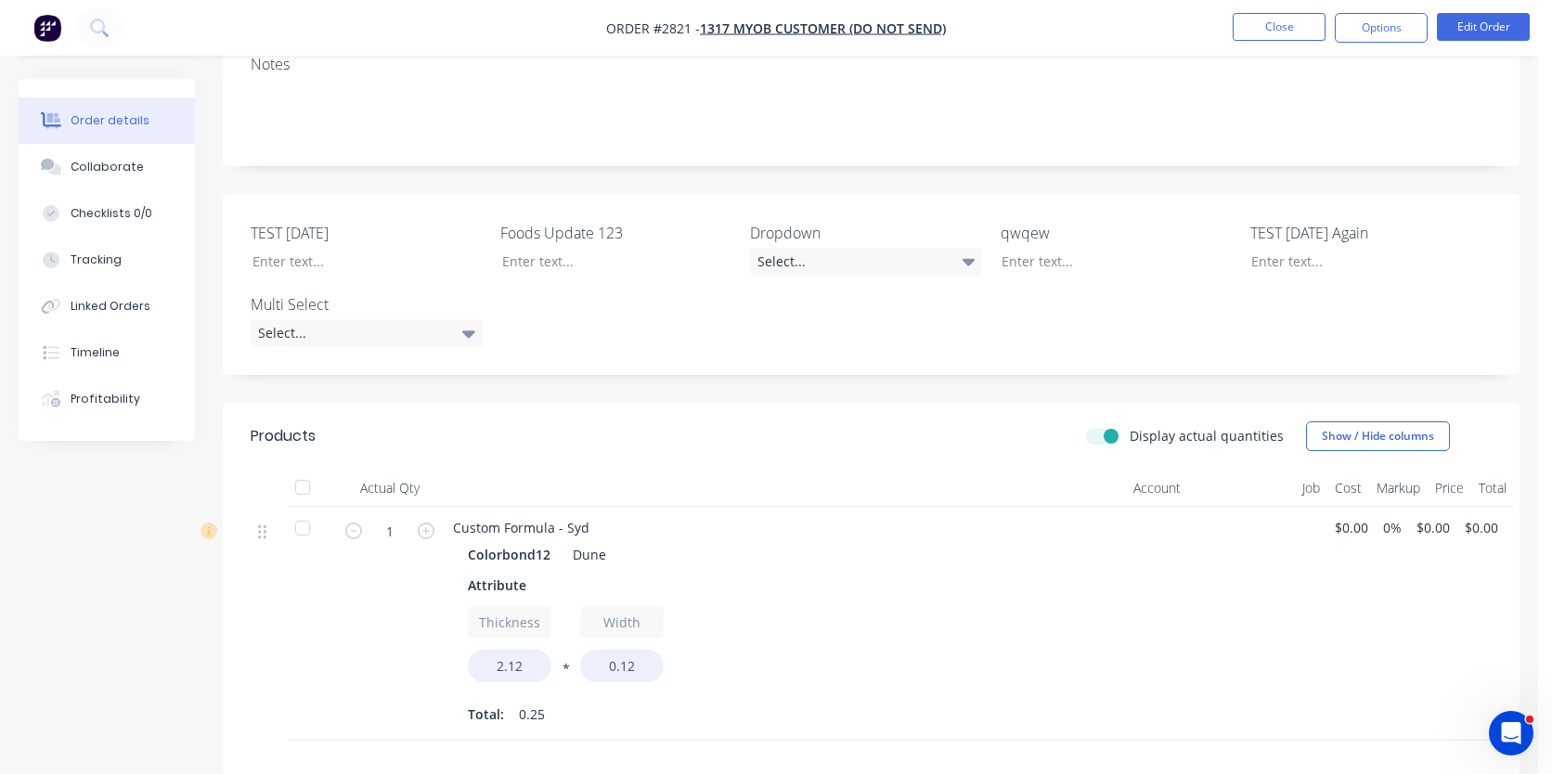
click at [830, 702] on div "Total: 0.25" at bounding box center [724, 715] width 512 height 28
